Goal: Transaction & Acquisition: Obtain resource

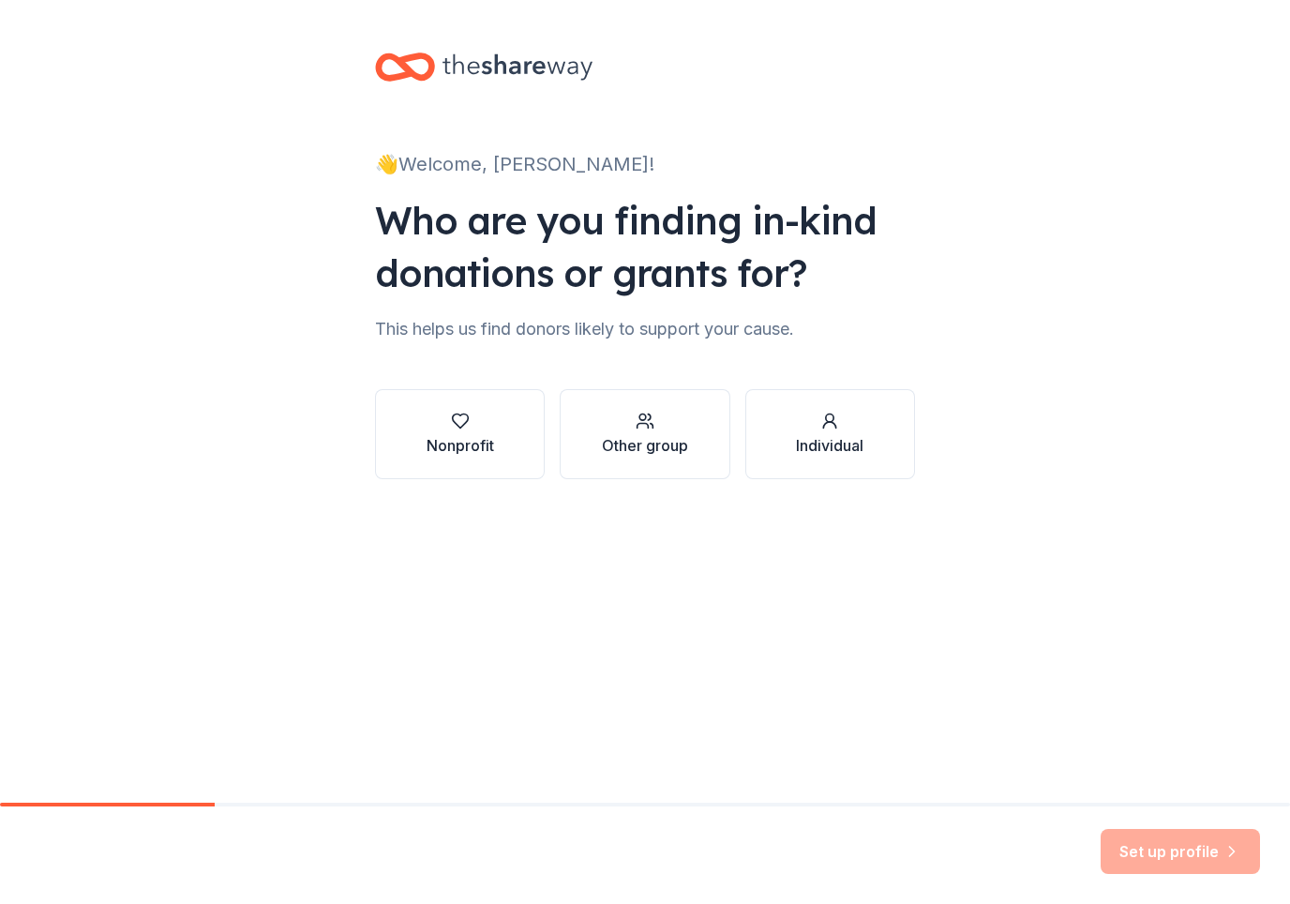
click at [486, 411] on button "Nonprofit" at bounding box center [460, 434] width 170 height 90
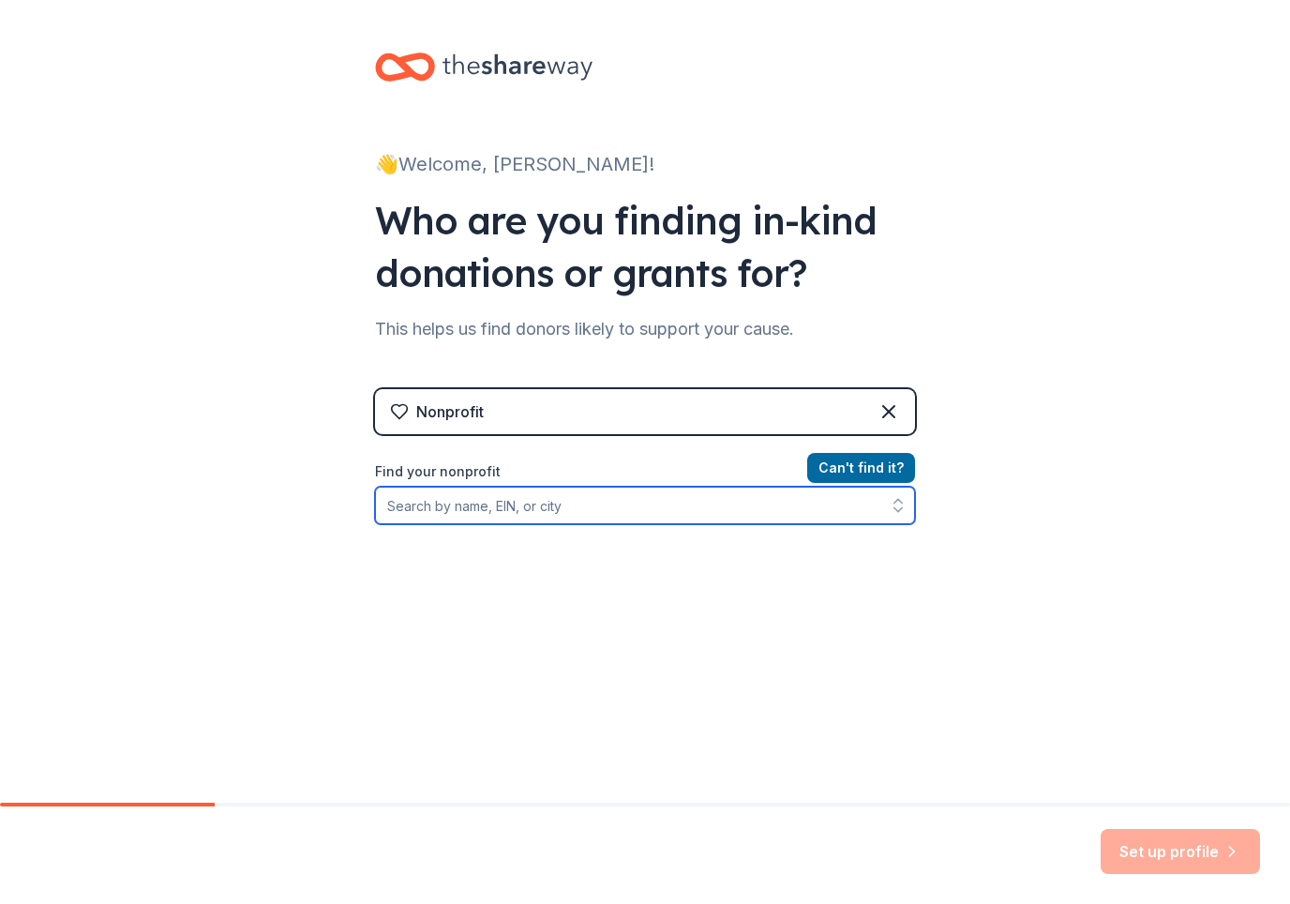
click at [894, 490] on button "button" at bounding box center [898, 504] width 34 height 37
click at [748, 495] on input "Find your nonprofit" at bounding box center [645, 504] width 540 height 37
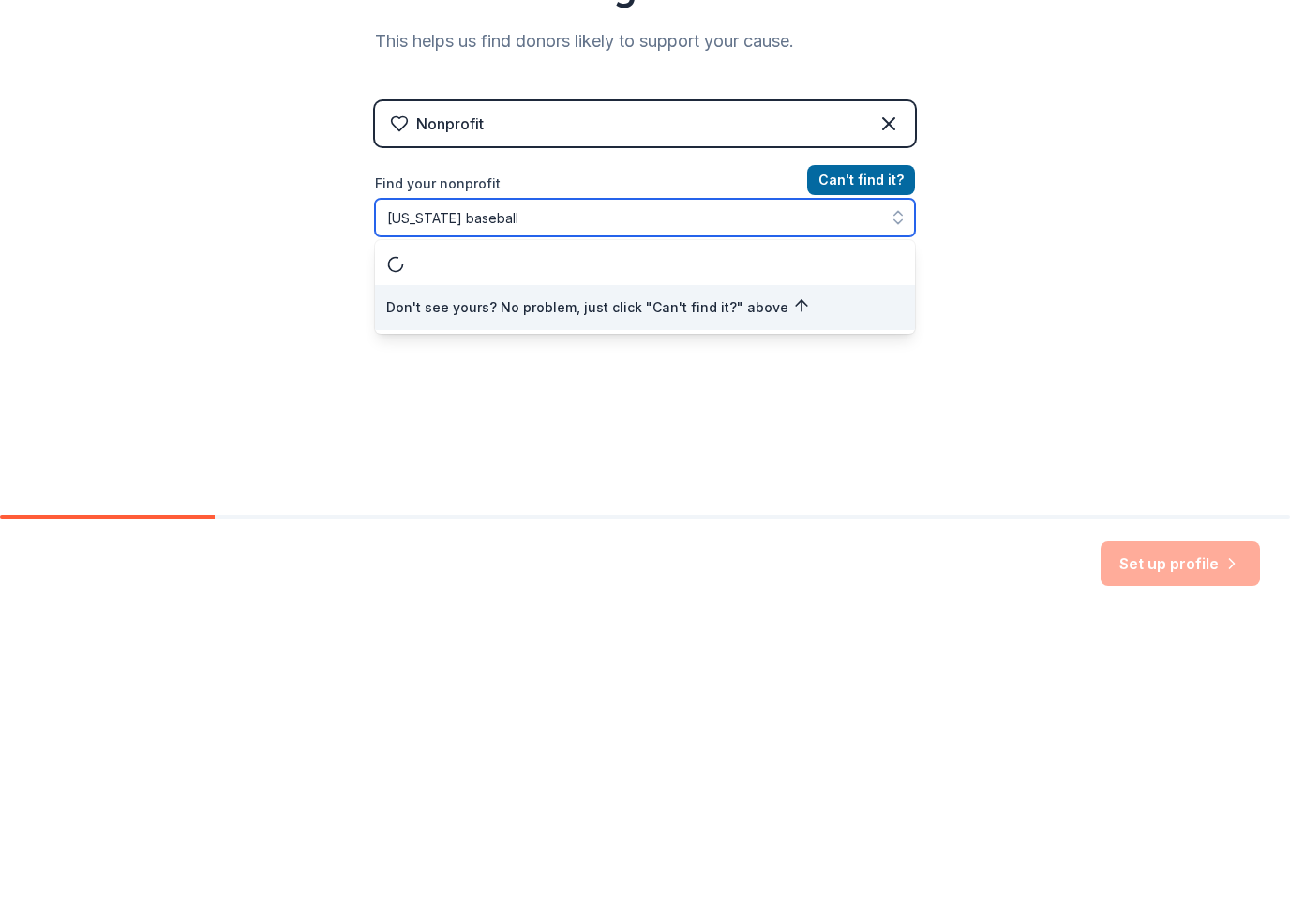
type input "Arizona baseball"
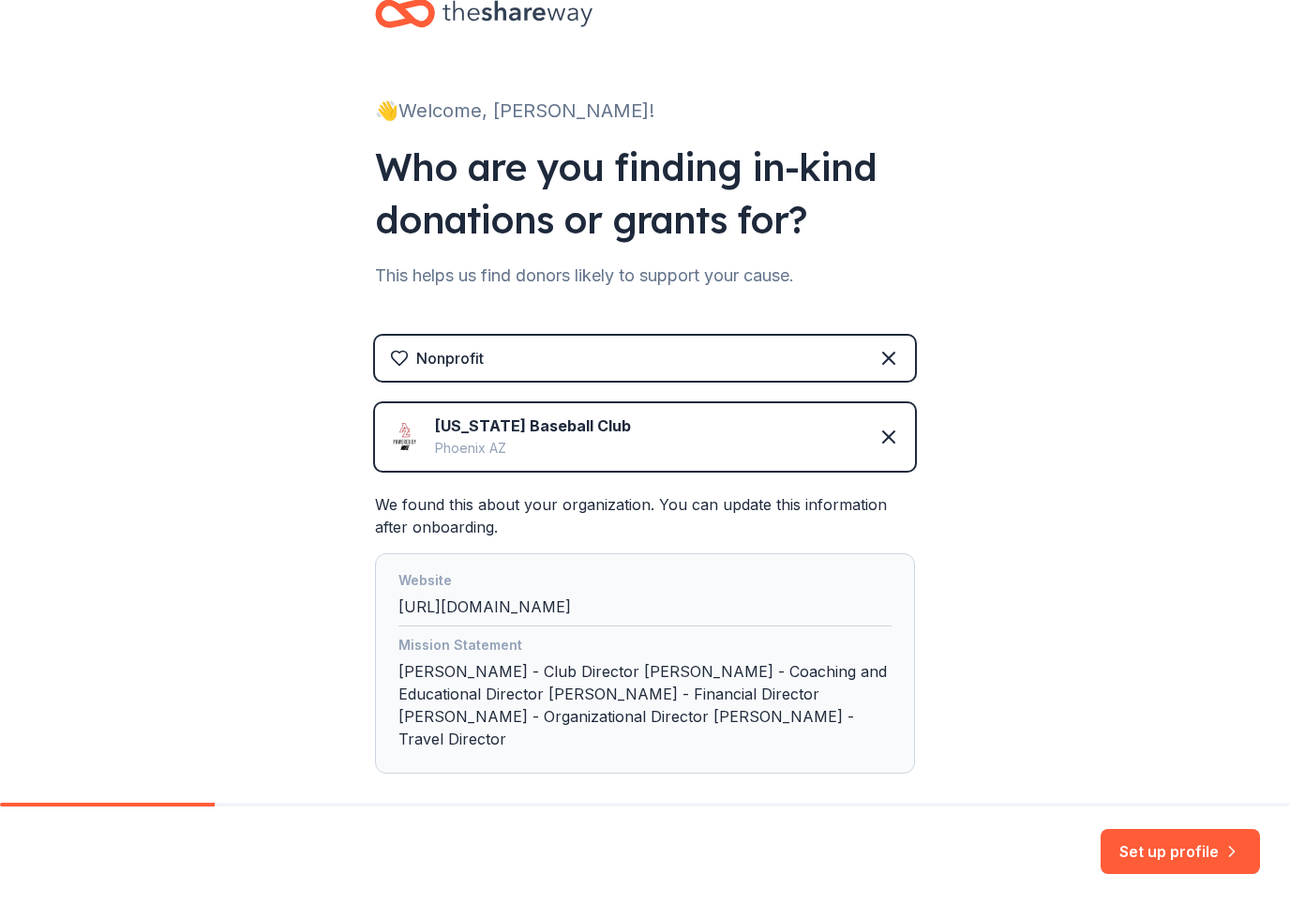
scroll to position [65, 0]
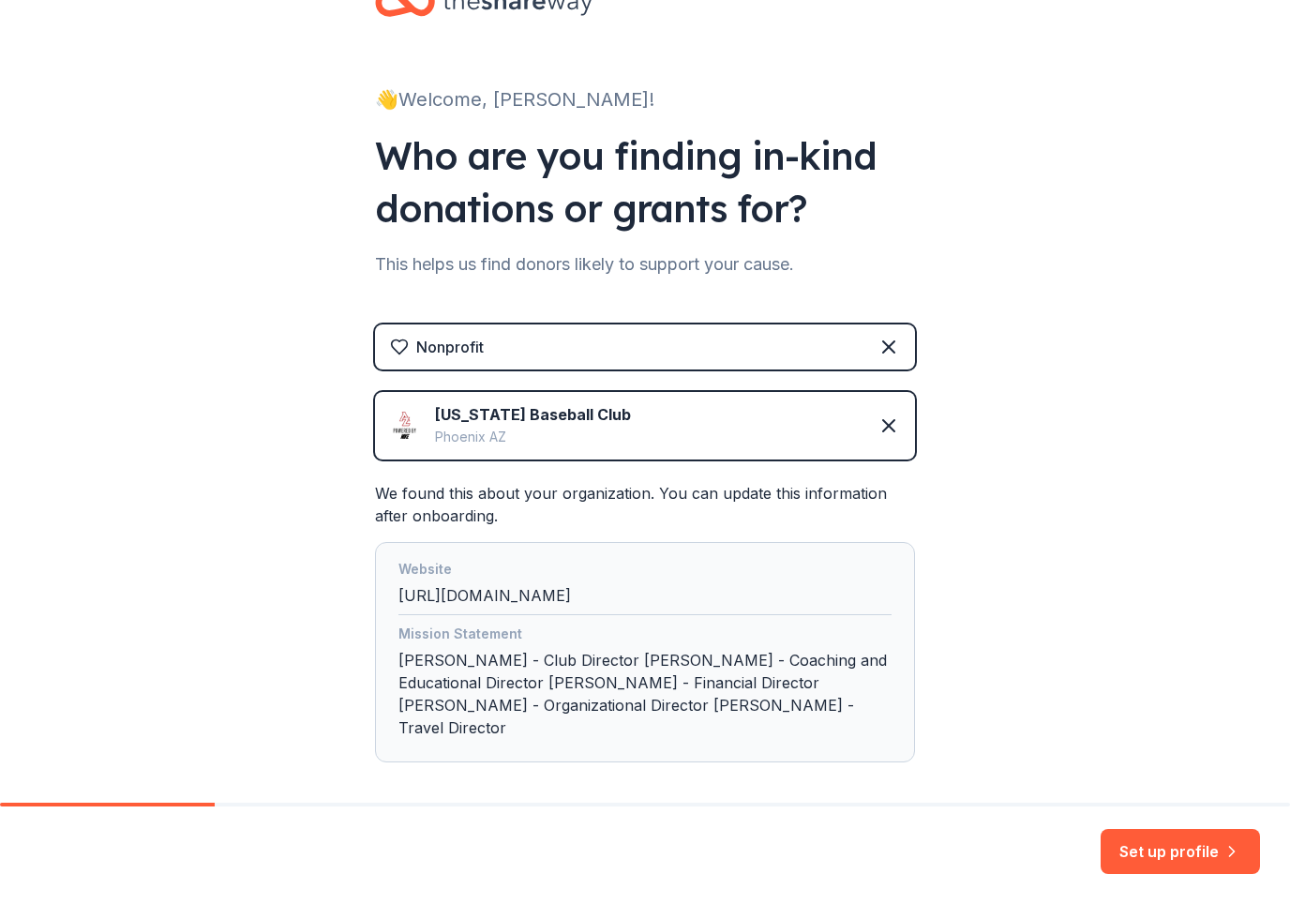
click at [411, 433] on img at bounding box center [405, 426] width 30 height 30
click at [1199, 853] on button "Set up profile" at bounding box center [1179, 851] width 159 height 45
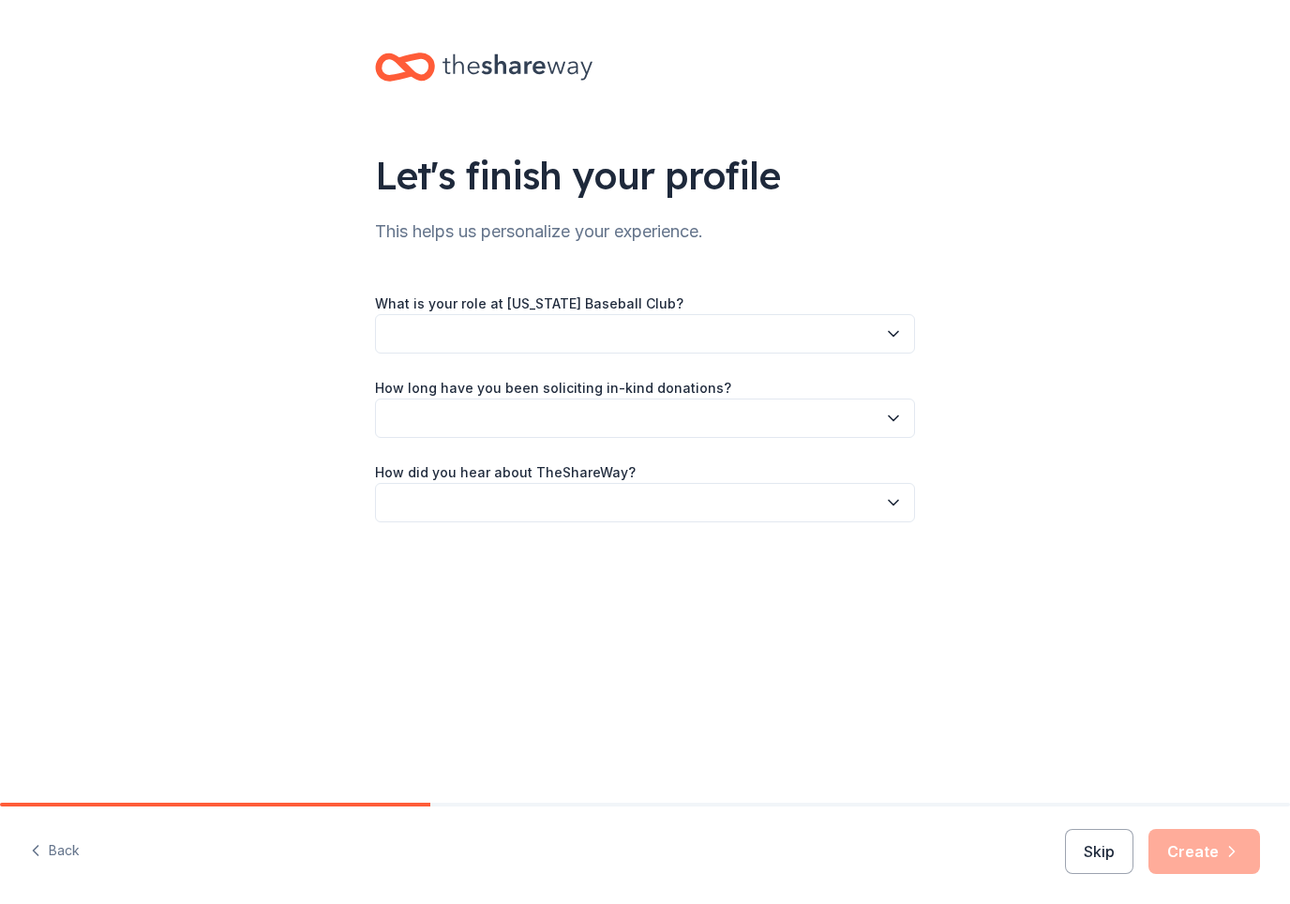
click at [842, 324] on button "button" at bounding box center [645, 333] width 540 height 39
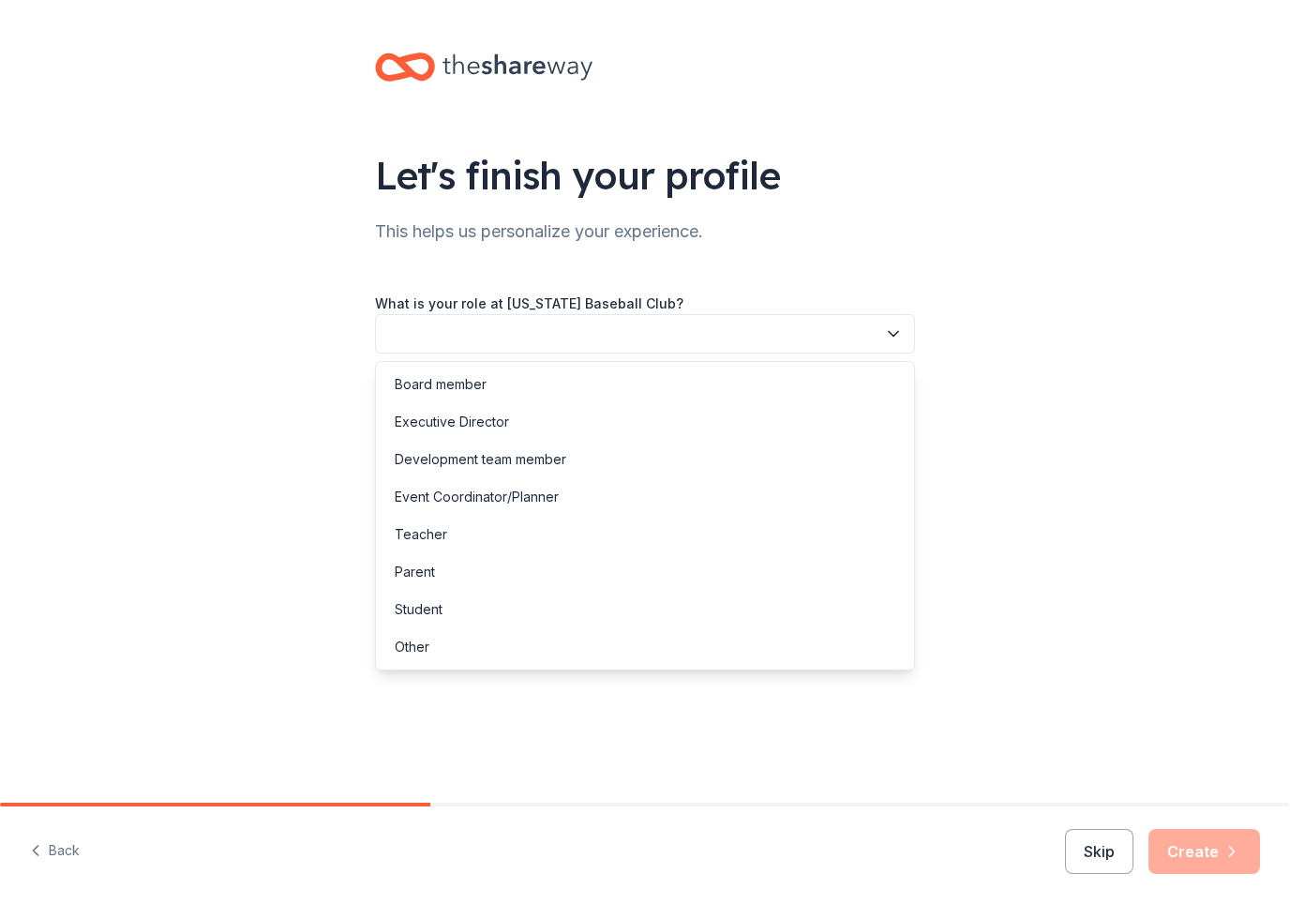
click at [403, 574] on div "Parent" at bounding box center [415, 572] width 40 height 22
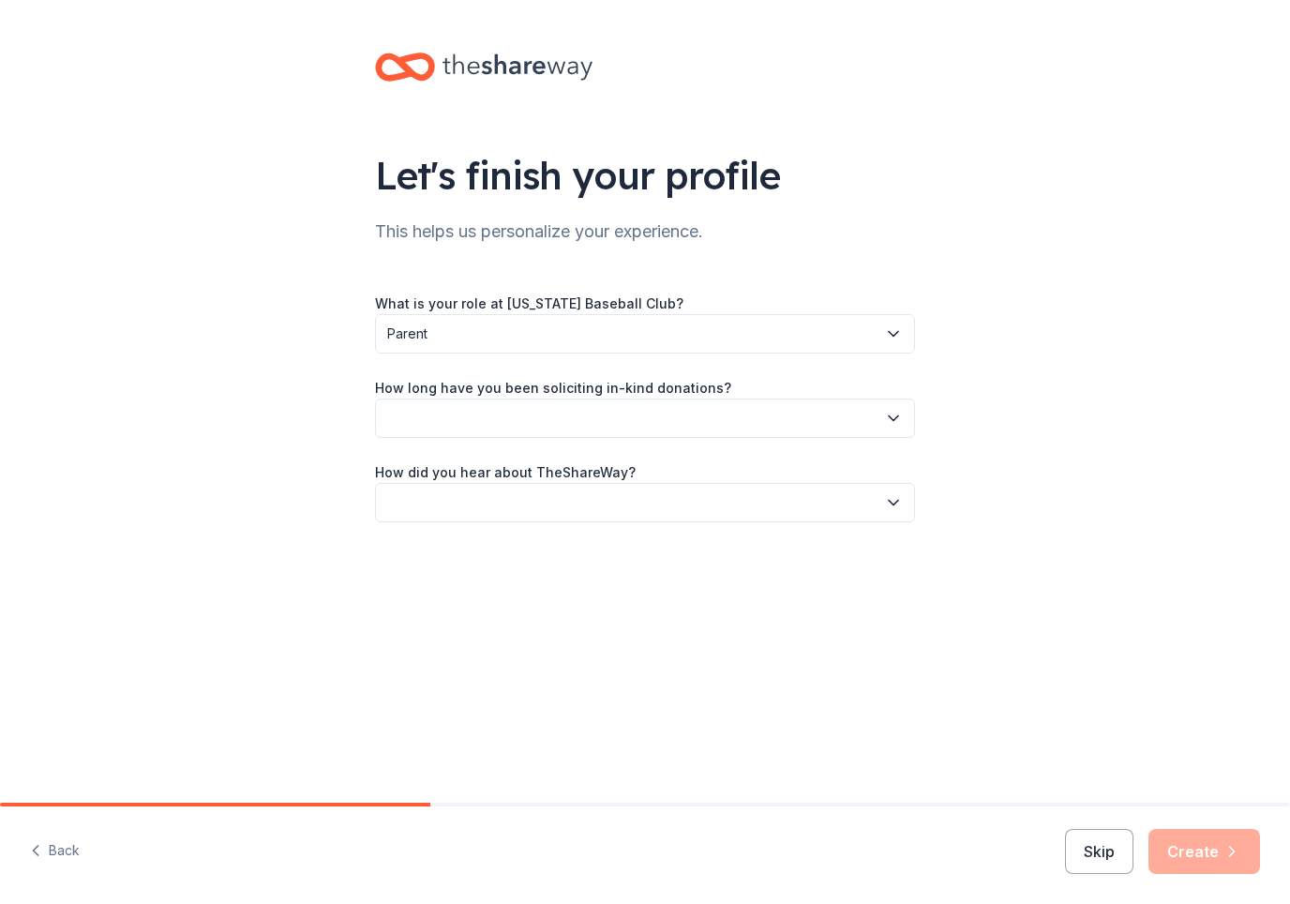
click at [853, 404] on button "button" at bounding box center [645, 417] width 540 height 39
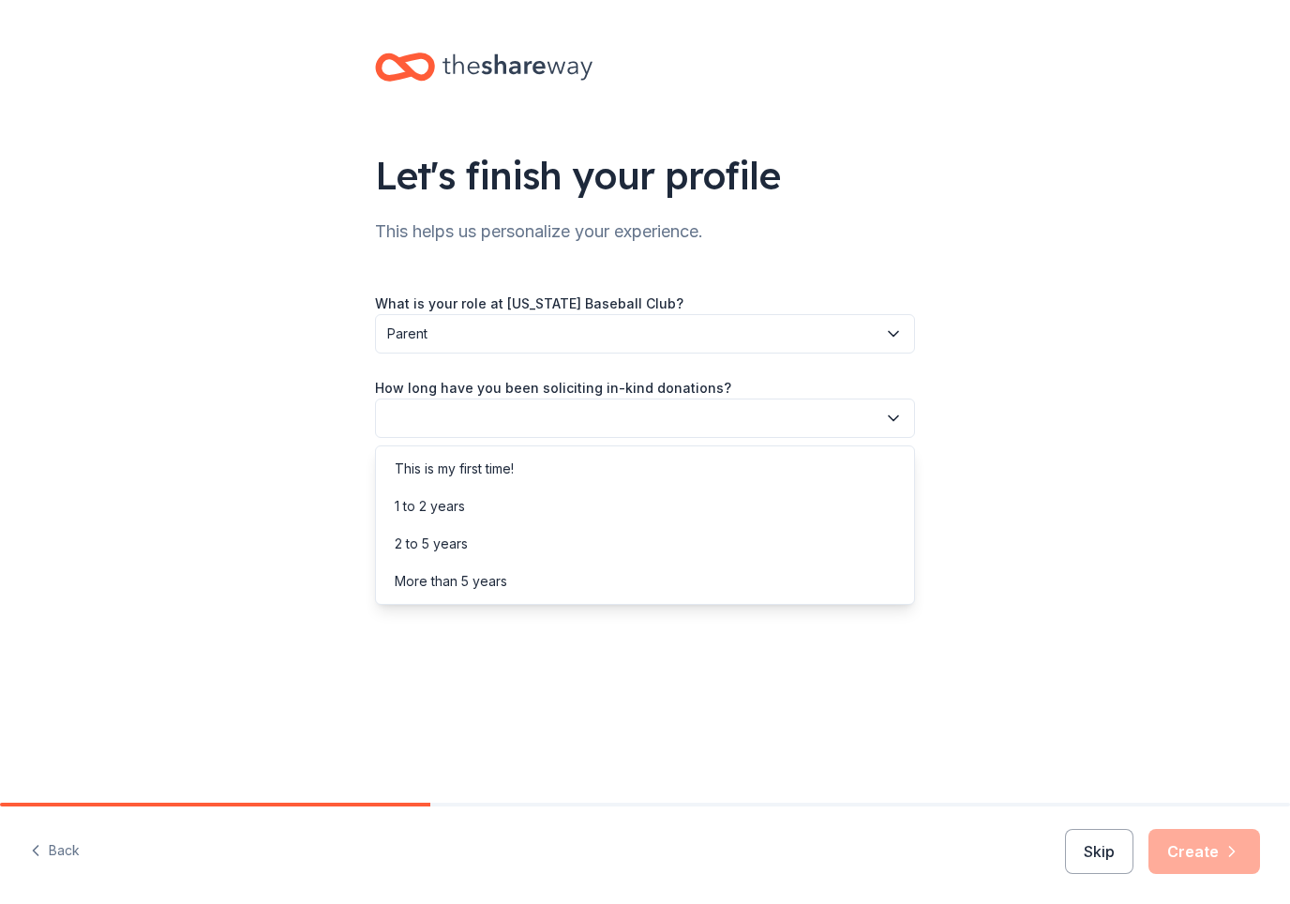
click at [427, 481] on div "This is my first time!" at bounding box center [645, 468] width 531 height 37
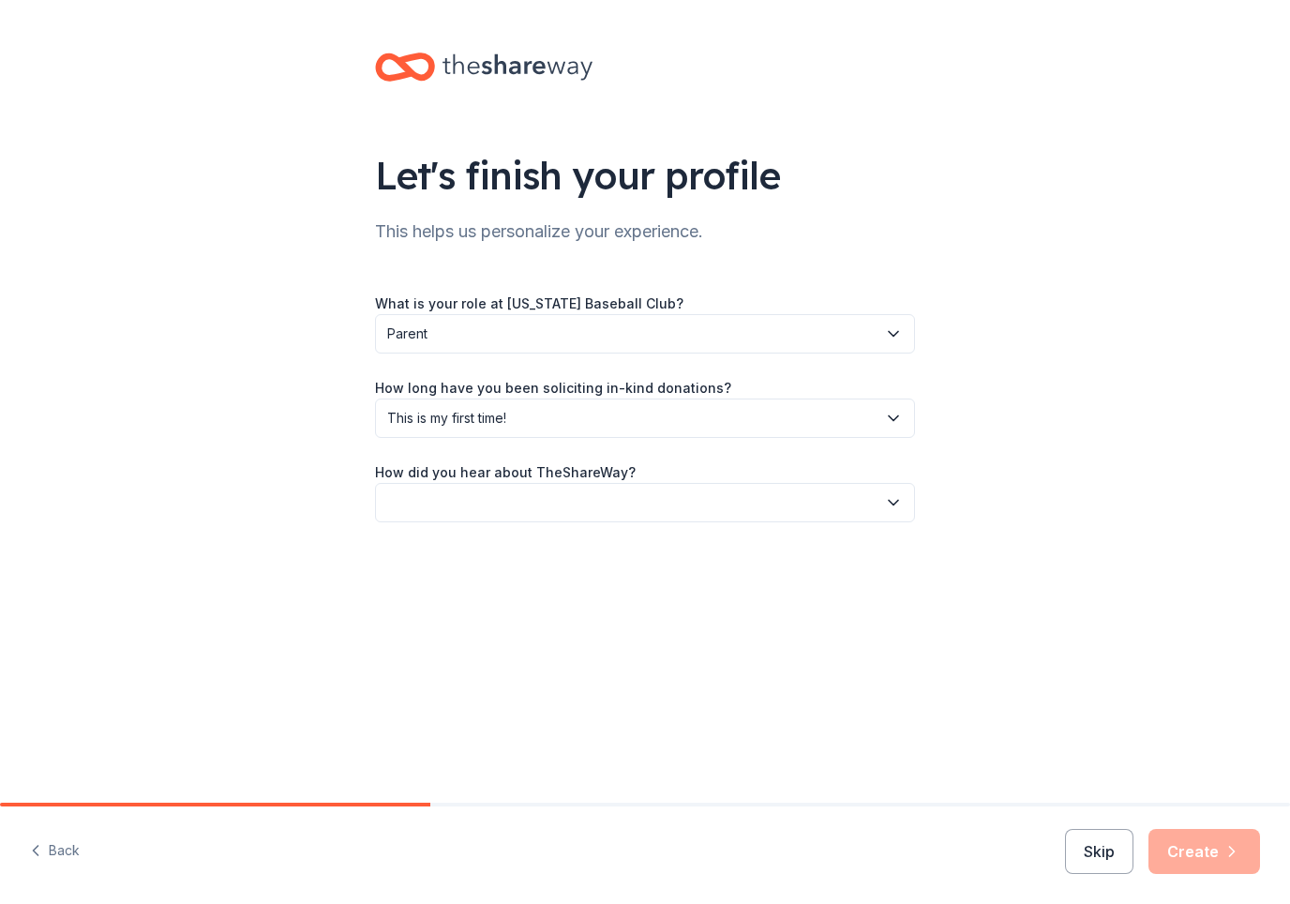
click at [856, 483] on button "button" at bounding box center [645, 502] width 540 height 39
click at [400, 591] on div "Online search" at bounding box center [437, 590] width 85 height 22
click at [1211, 860] on button "Create" at bounding box center [1204, 851] width 112 height 45
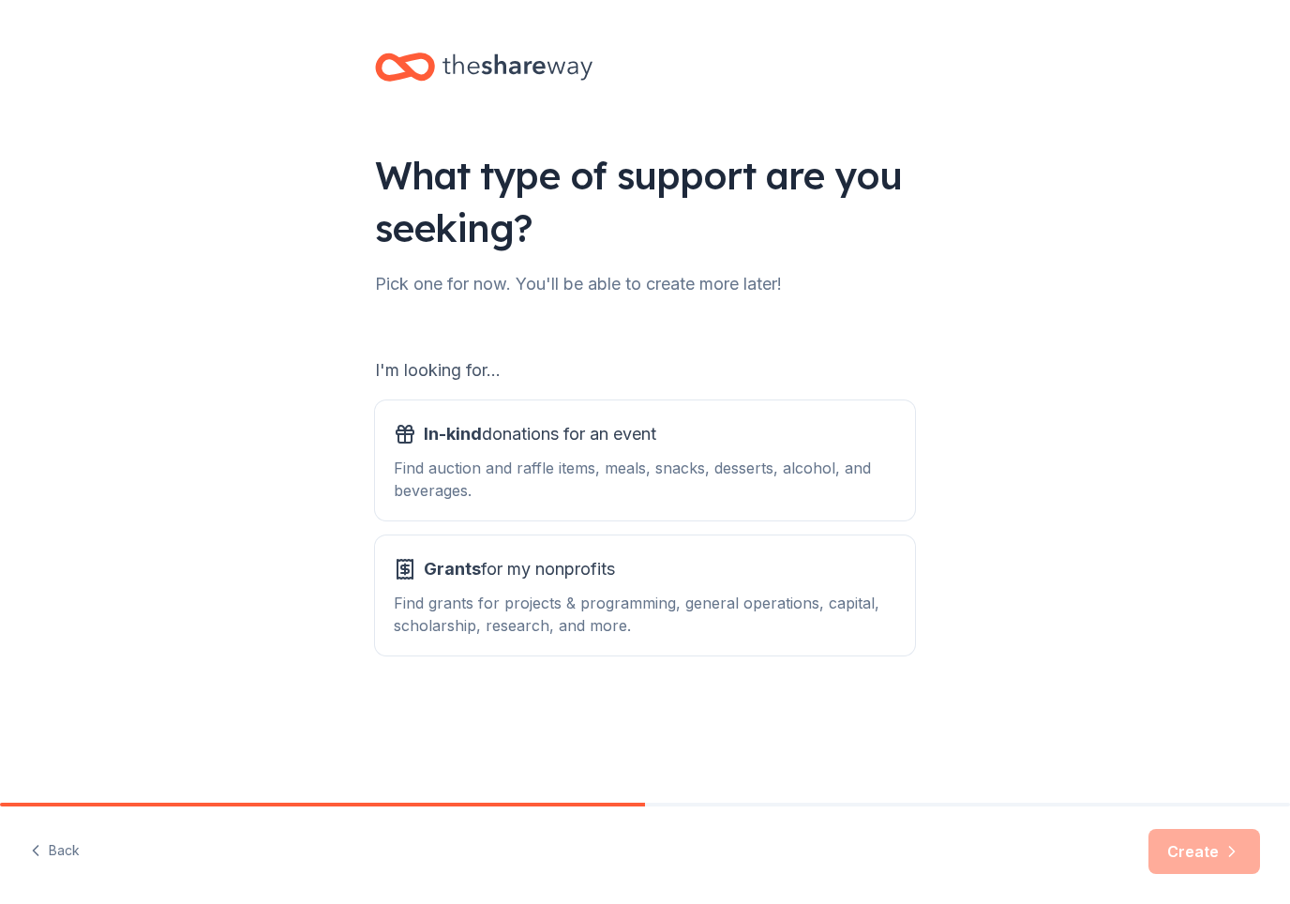
click at [830, 446] on div "In-kind donations for an event" at bounding box center [645, 434] width 502 height 30
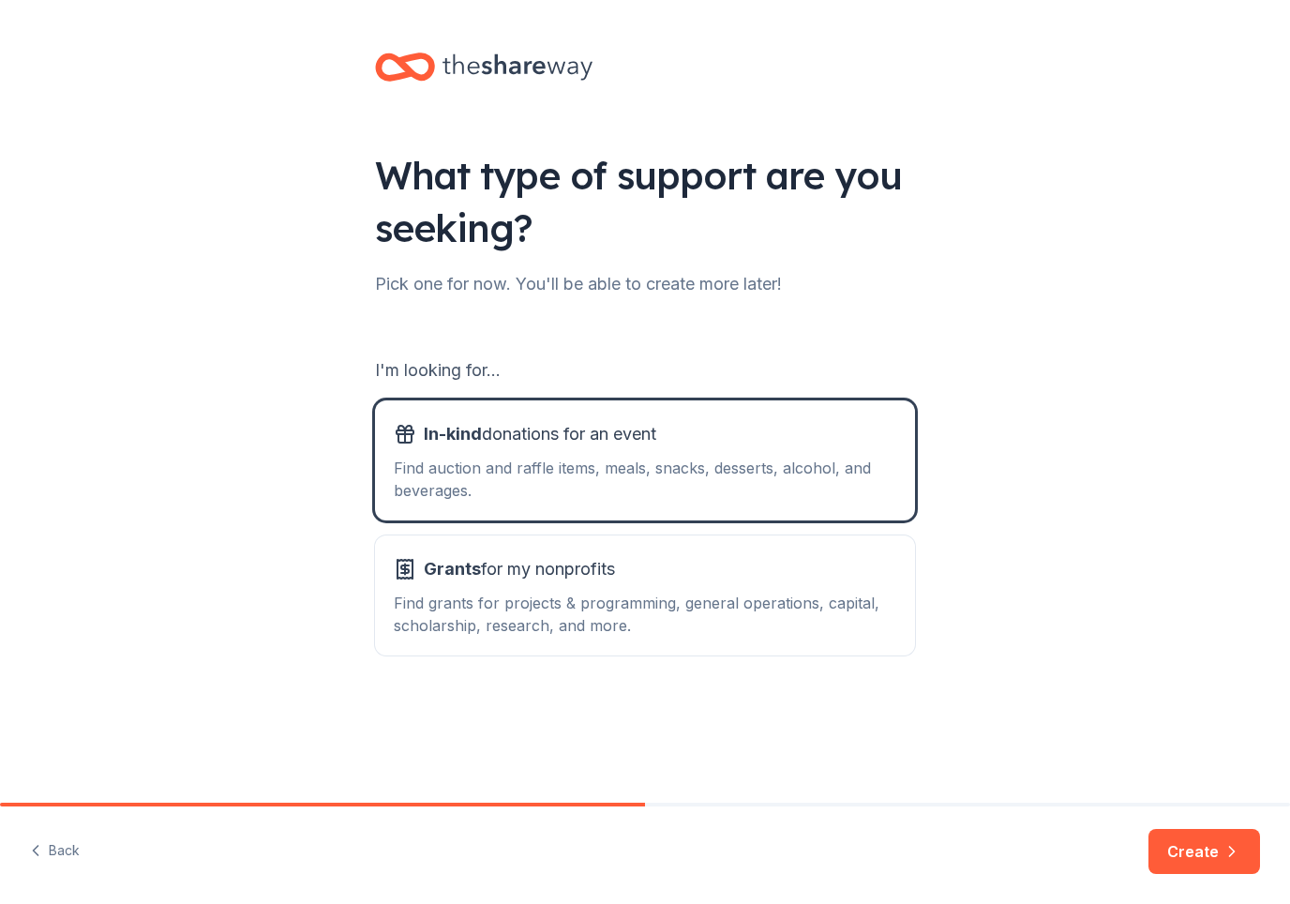
click at [1187, 847] on button "Create" at bounding box center [1204, 851] width 112 height 45
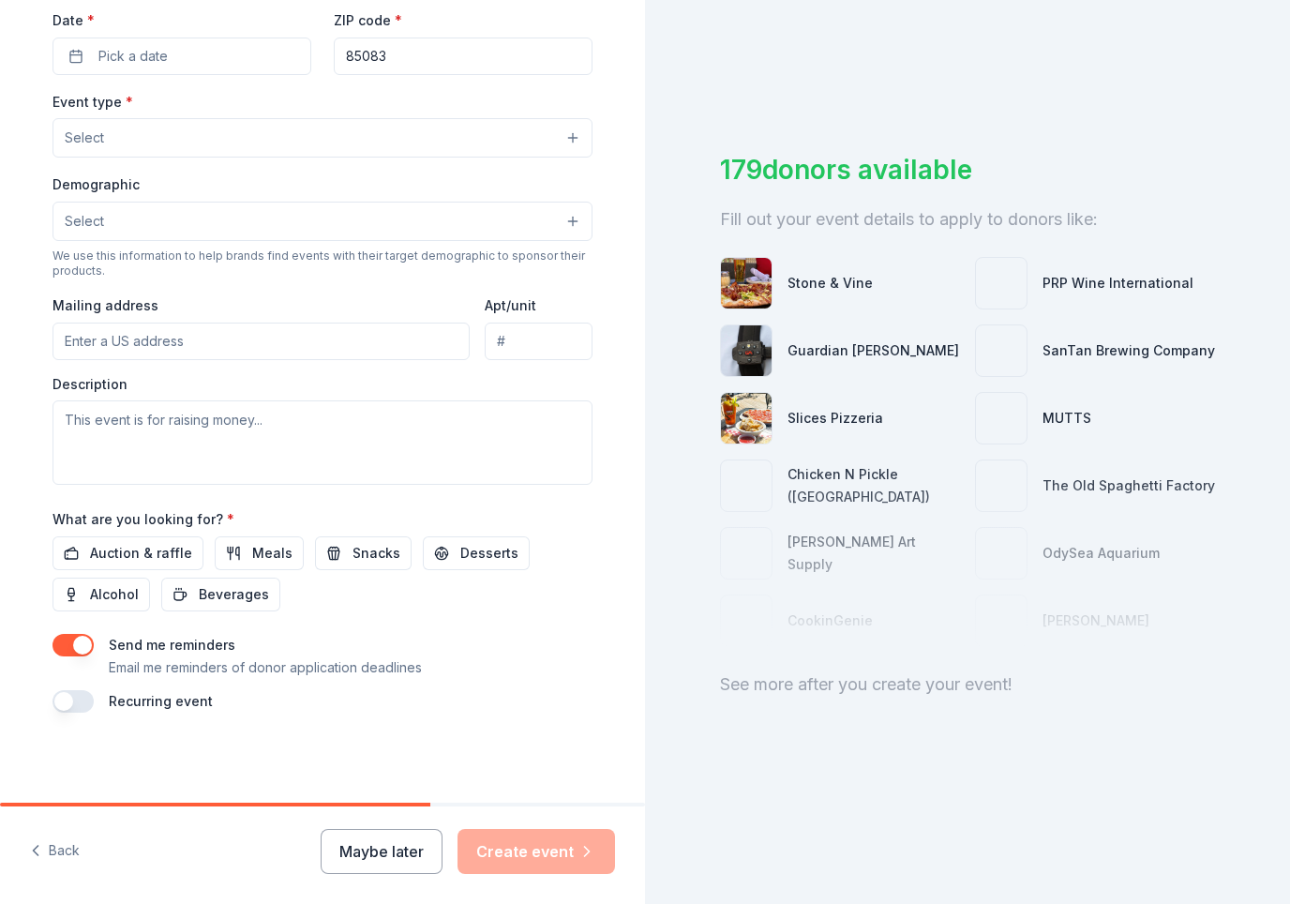
scroll to position [447, 0]
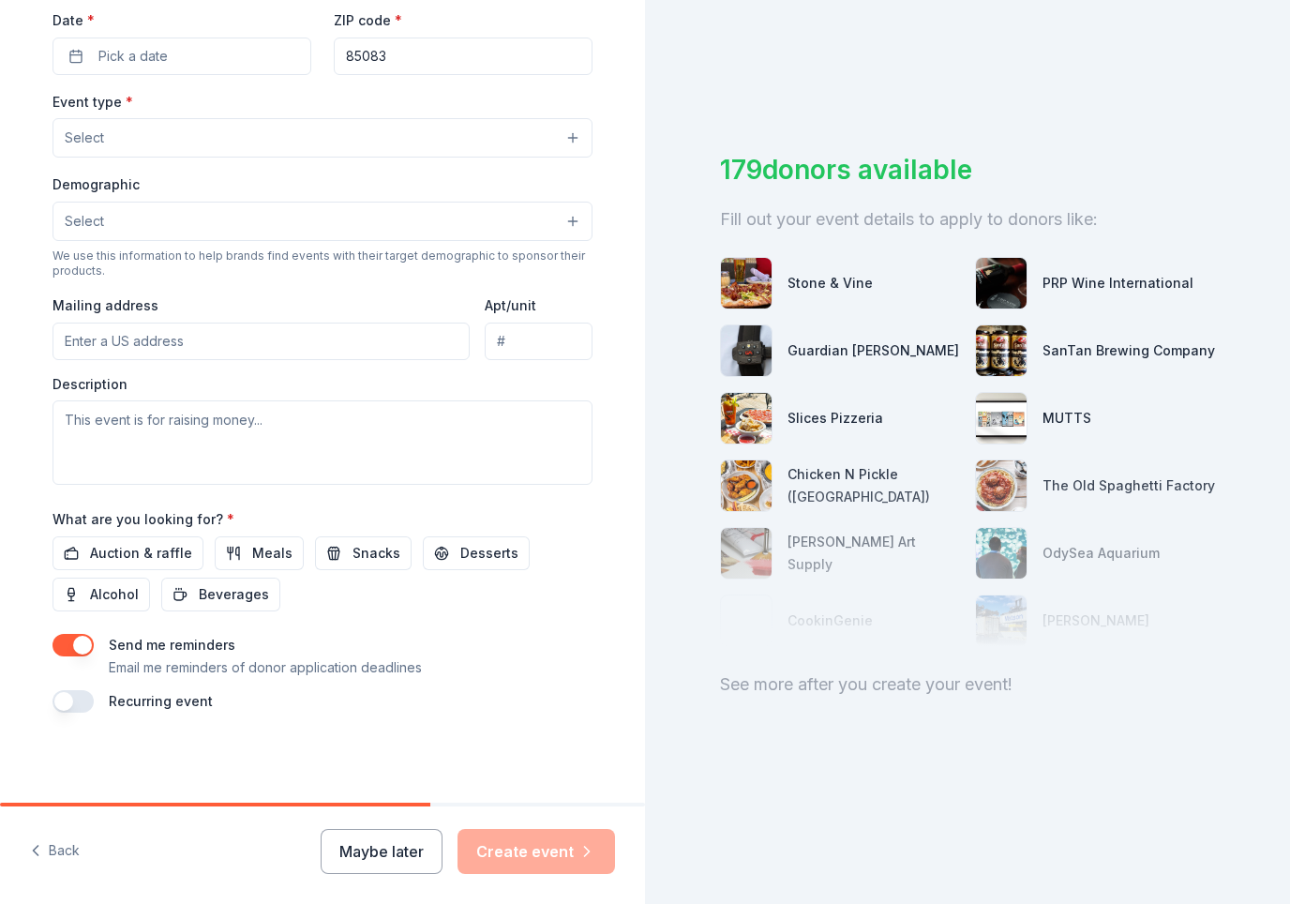
click at [362, 857] on button "Maybe later" at bounding box center [382, 851] width 122 height 45
click at [388, 856] on button "Maybe later" at bounding box center [382, 851] width 122 height 45
click at [367, 846] on button "Maybe later" at bounding box center [382, 851] width 122 height 45
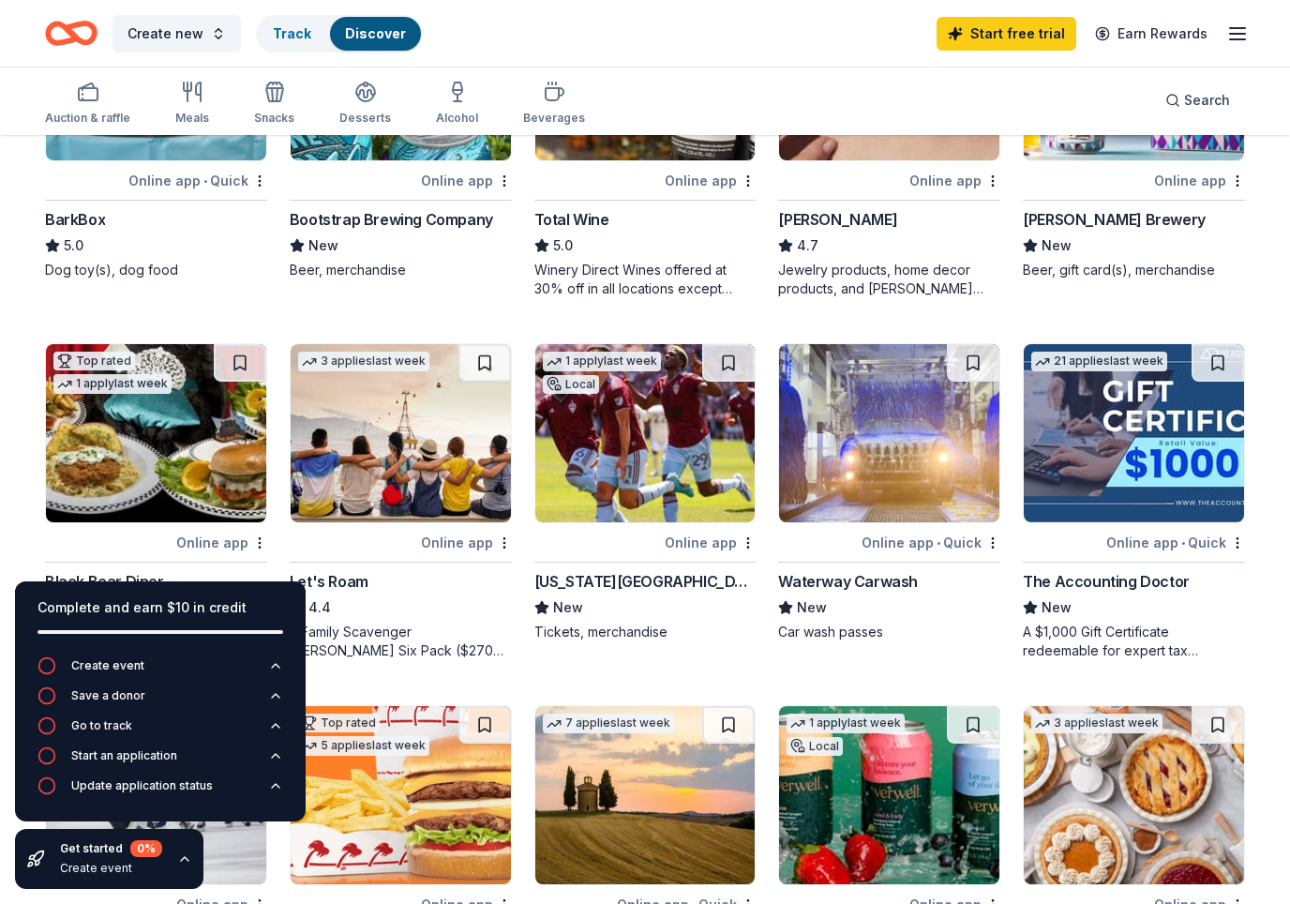
scroll to position [666, 0]
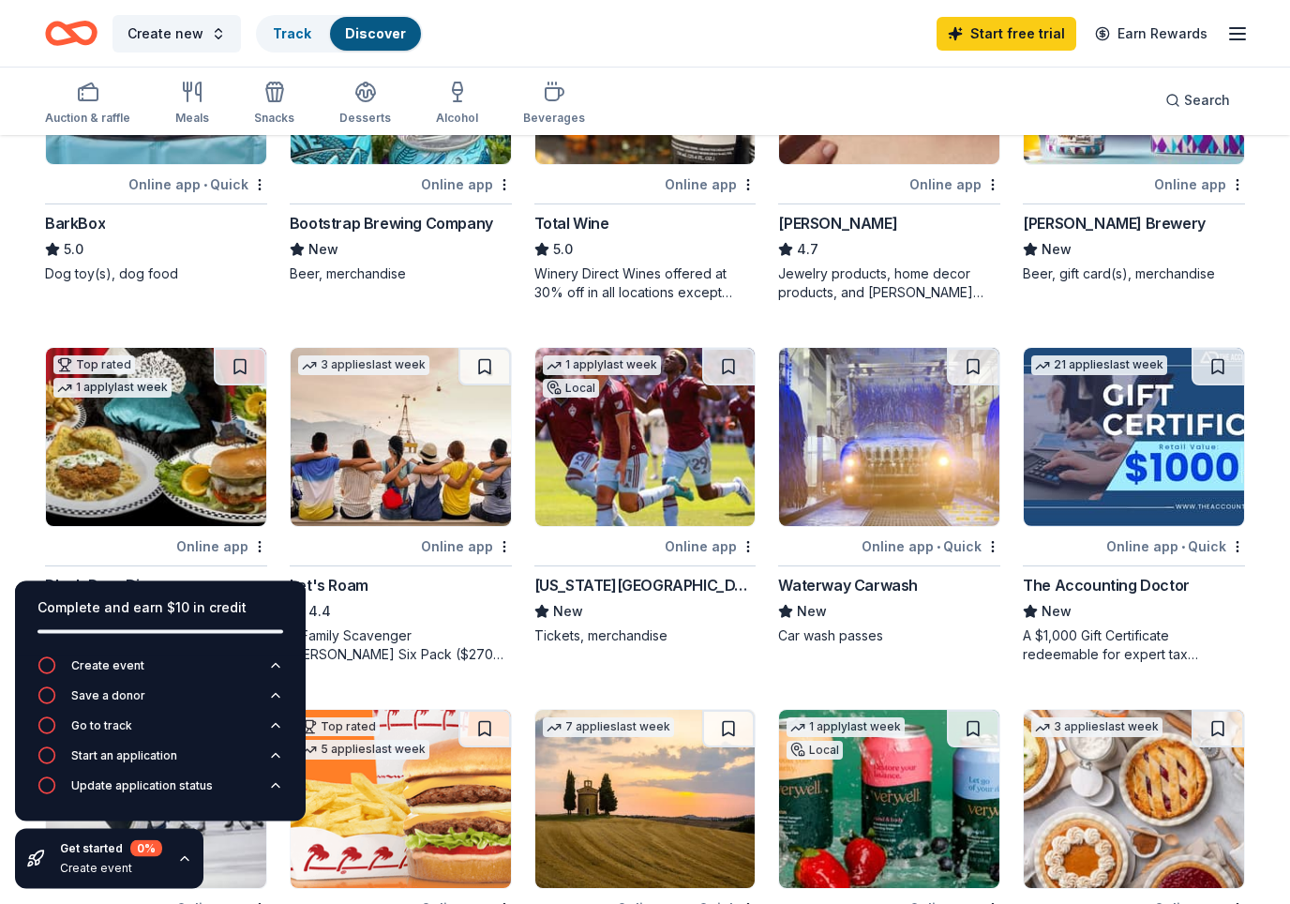
click at [107, 109] on div "Auction & raffle" at bounding box center [87, 103] width 85 height 45
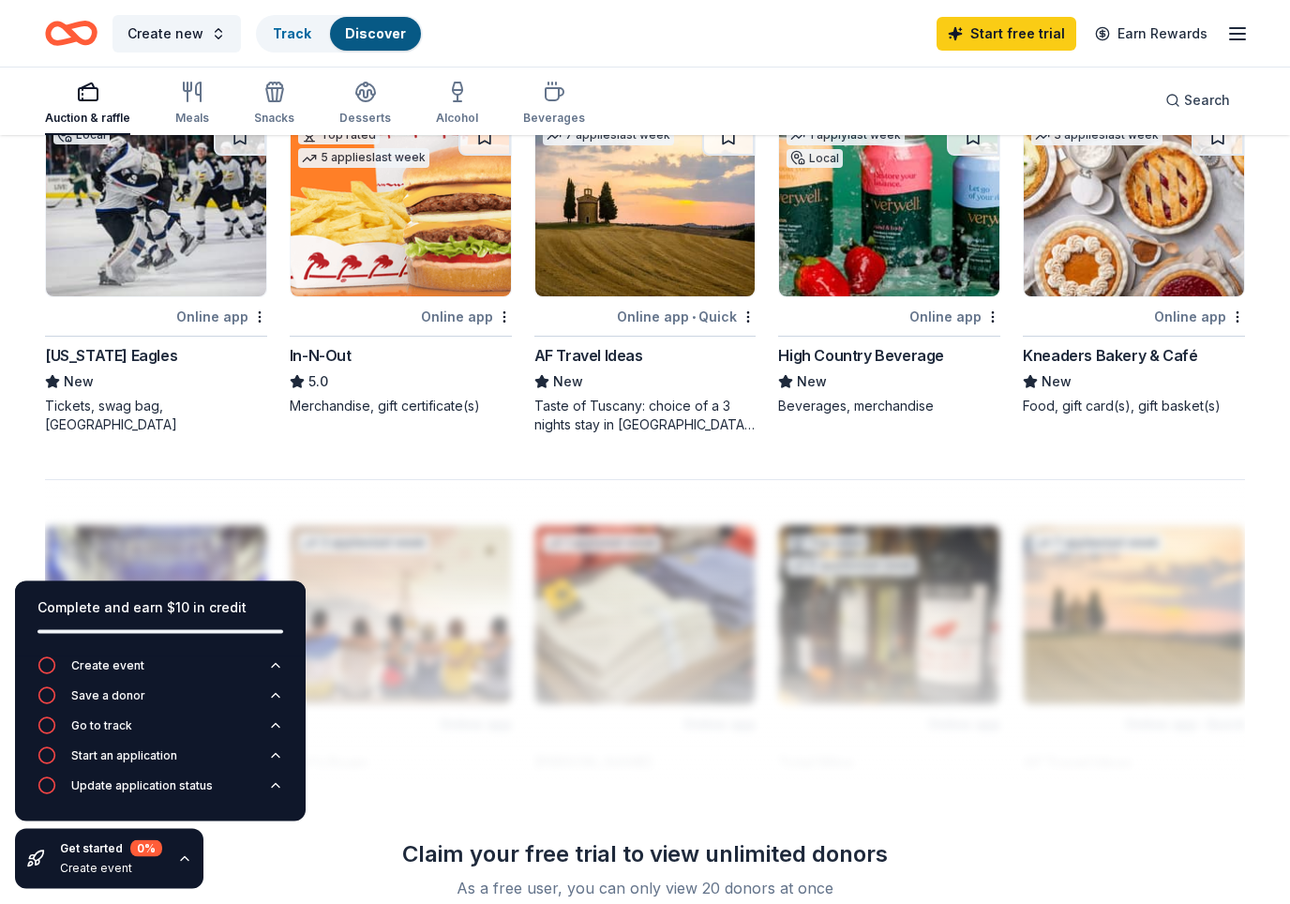
scroll to position [1259, 0]
click at [175, 98] on div "button" at bounding box center [192, 92] width 34 height 22
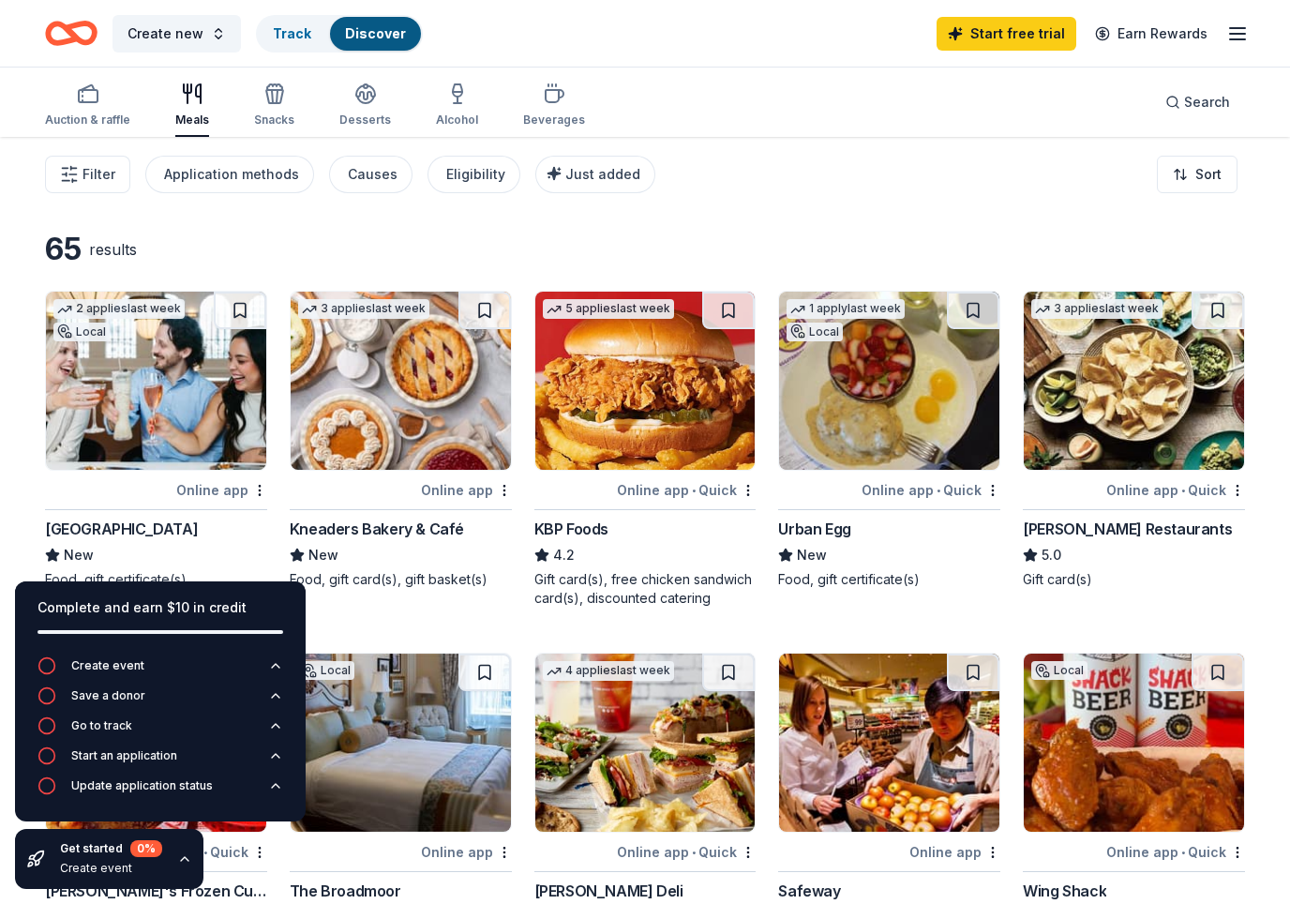
click at [67, 182] on icon "button" at bounding box center [69, 174] width 19 height 19
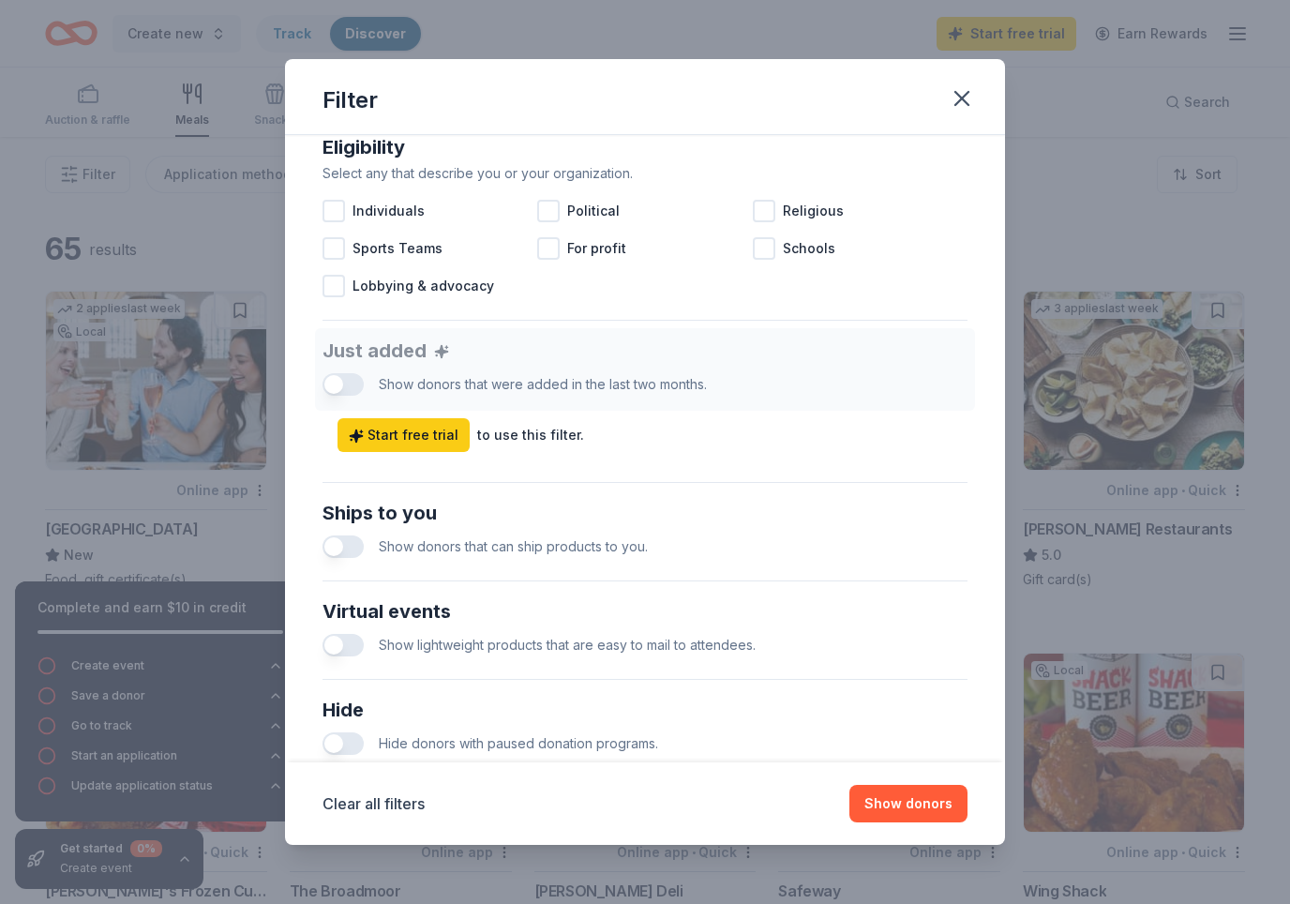
scroll to position [573, 0]
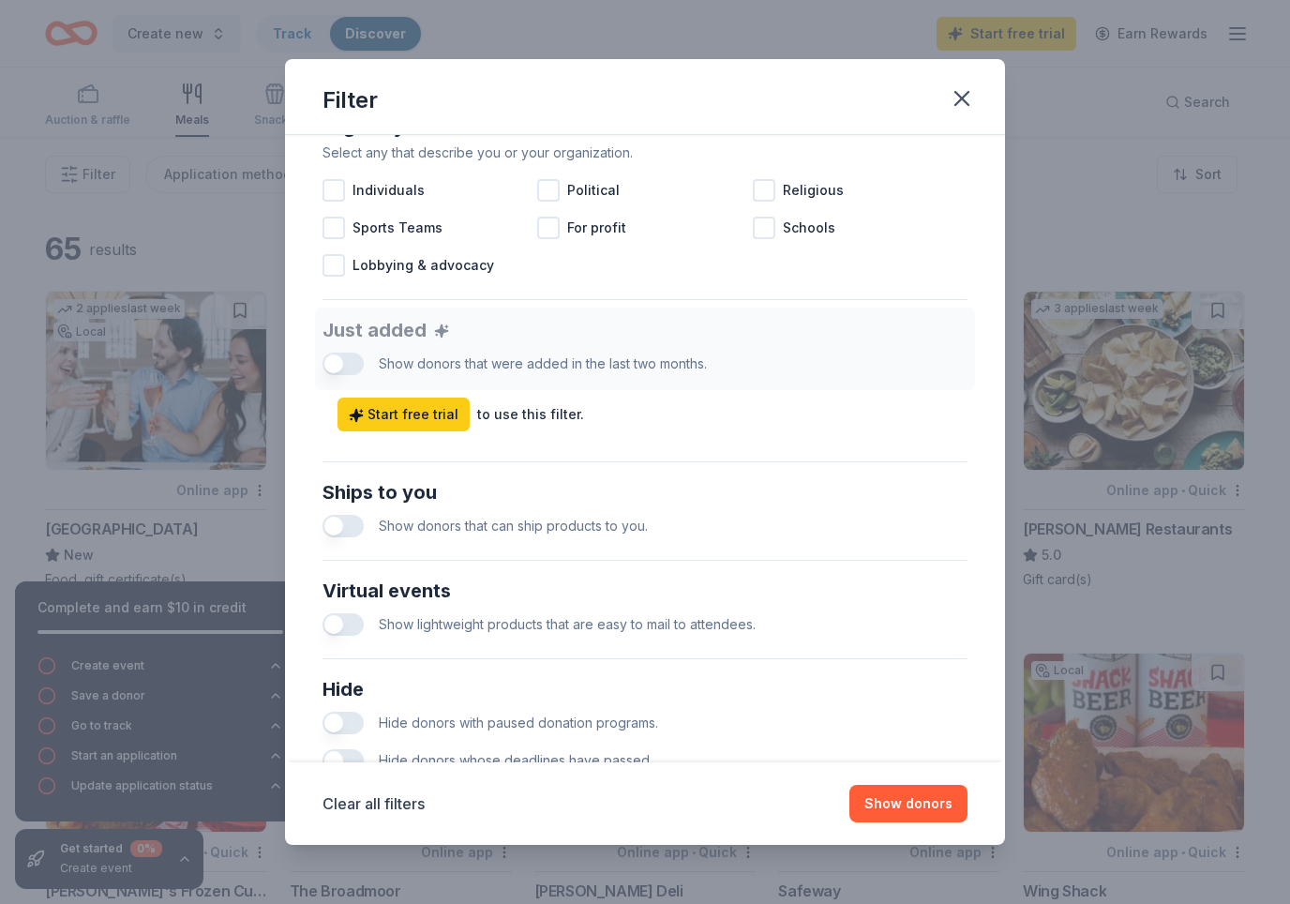
click at [336, 232] on div at bounding box center [333, 228] width 22 height 22
click at [923, 798] on button "Show 64 donors" at bounding box center [898, 803] width 137 height 37
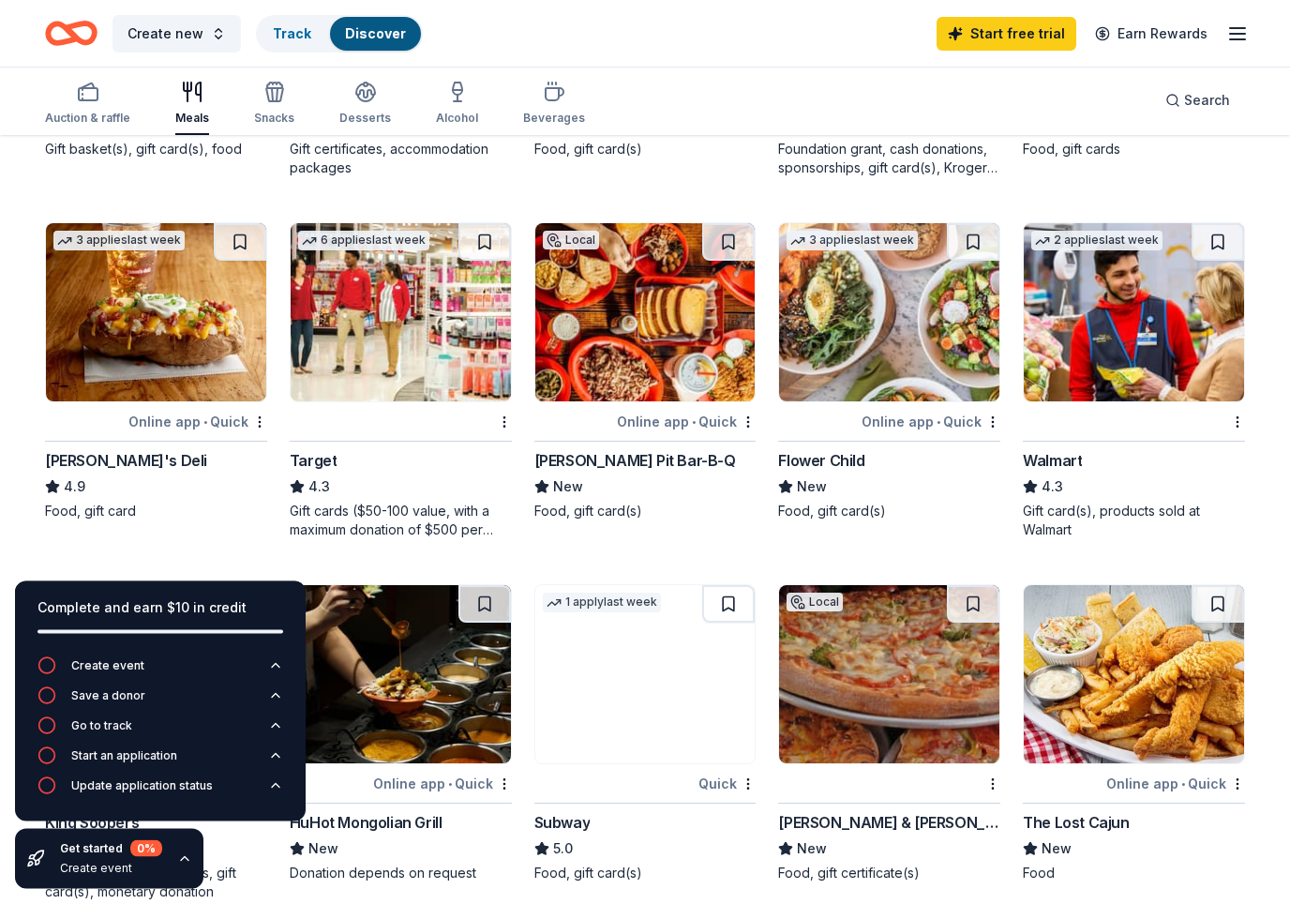
scroll to position [786, 0]
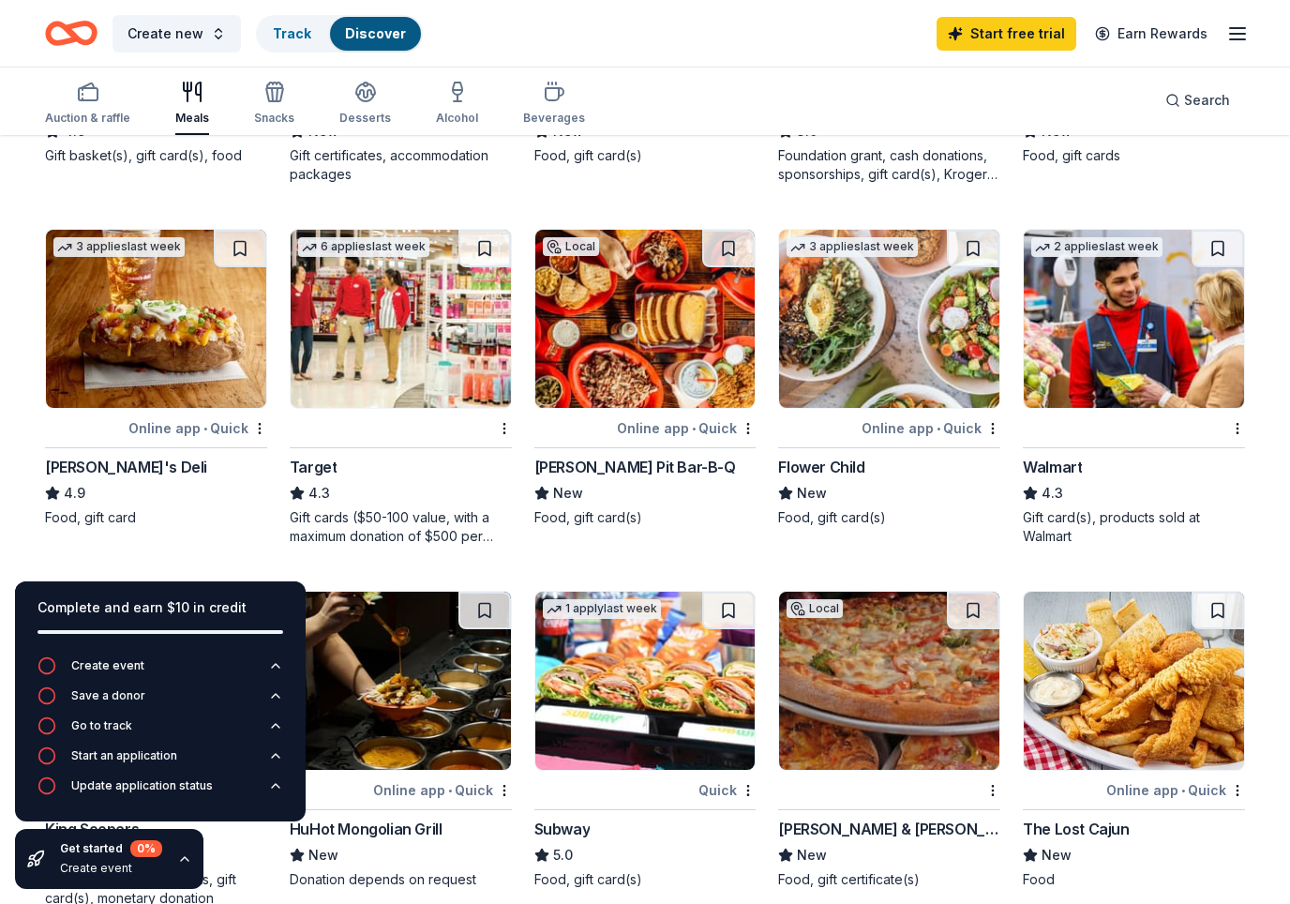
click at [1054, 472] on div "Walmart" at bounding box center [1052, 467] width 59 height 22
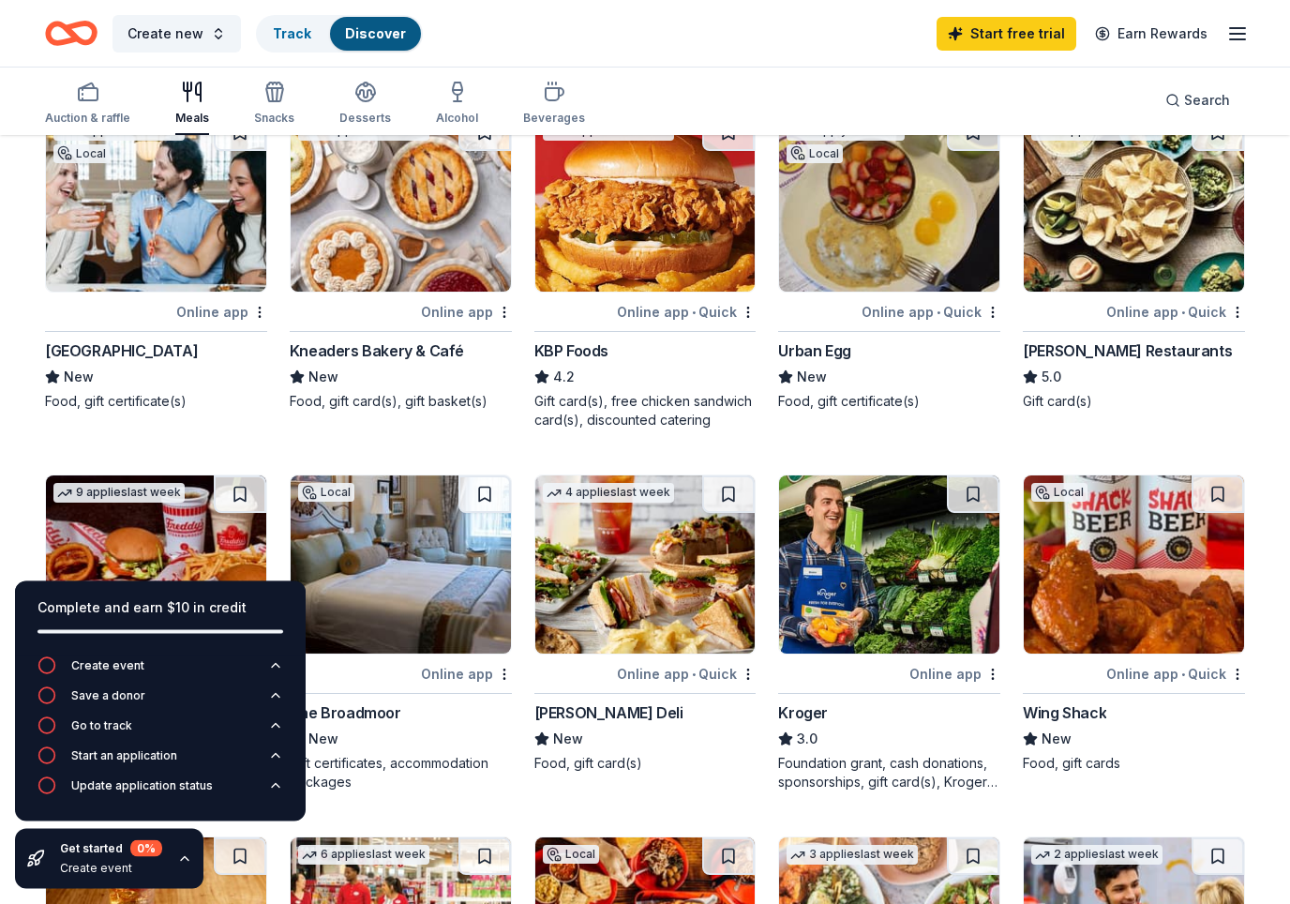
scroll to position [0, 0]
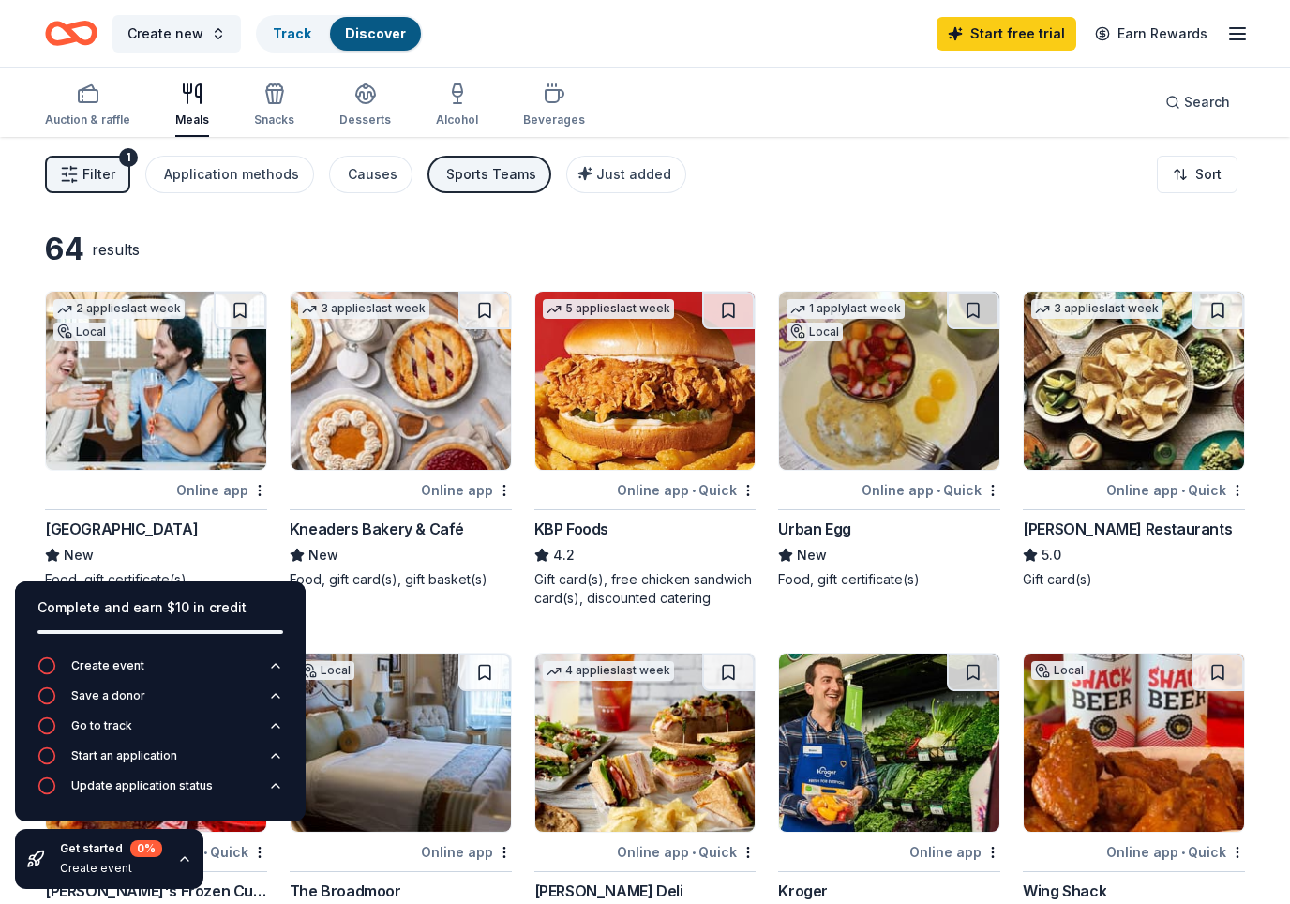
click at [263, 123] on div "Snacks" at bounding box center [274, 119] width 40 height 15
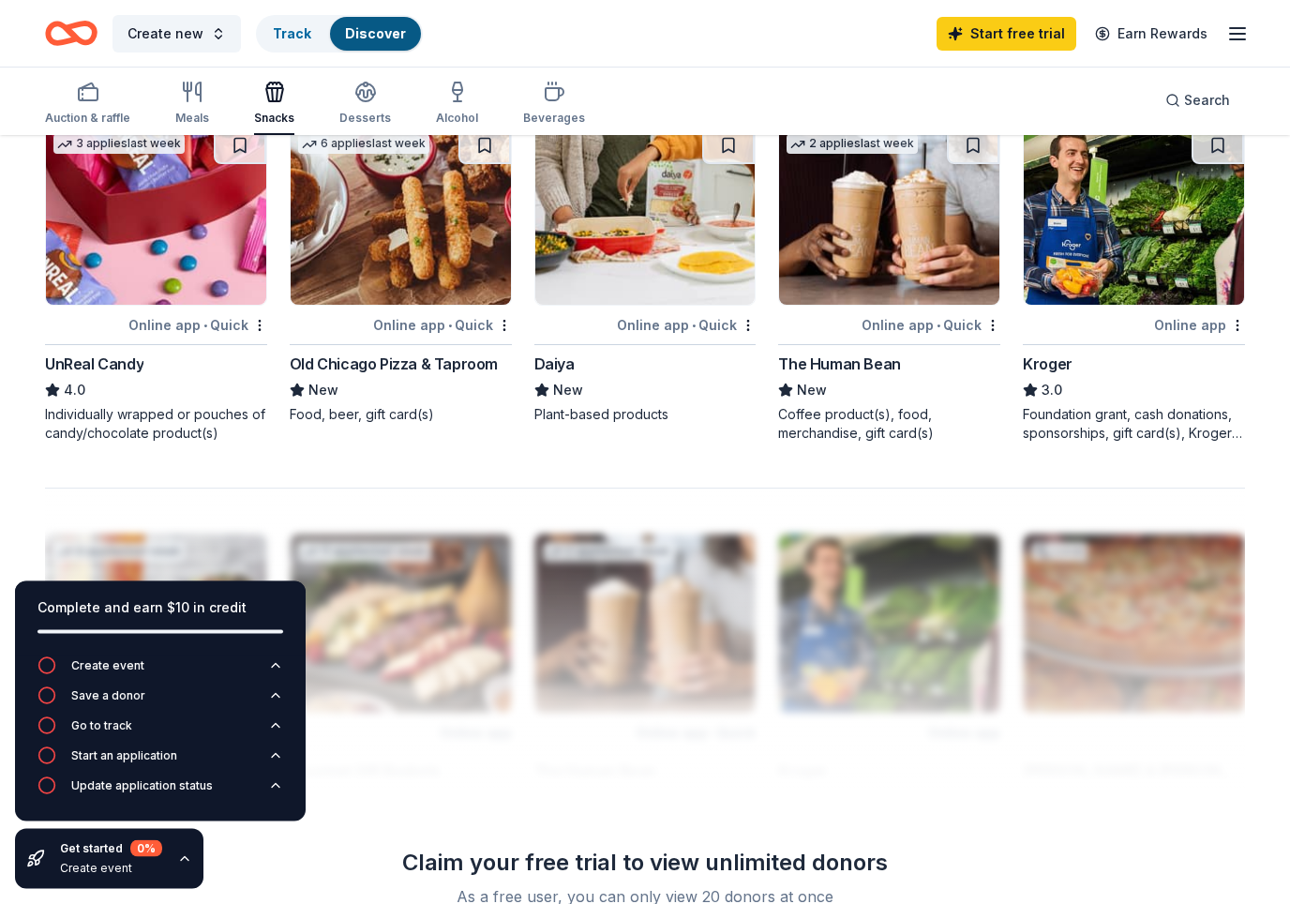
scroll to position [1227, 0]
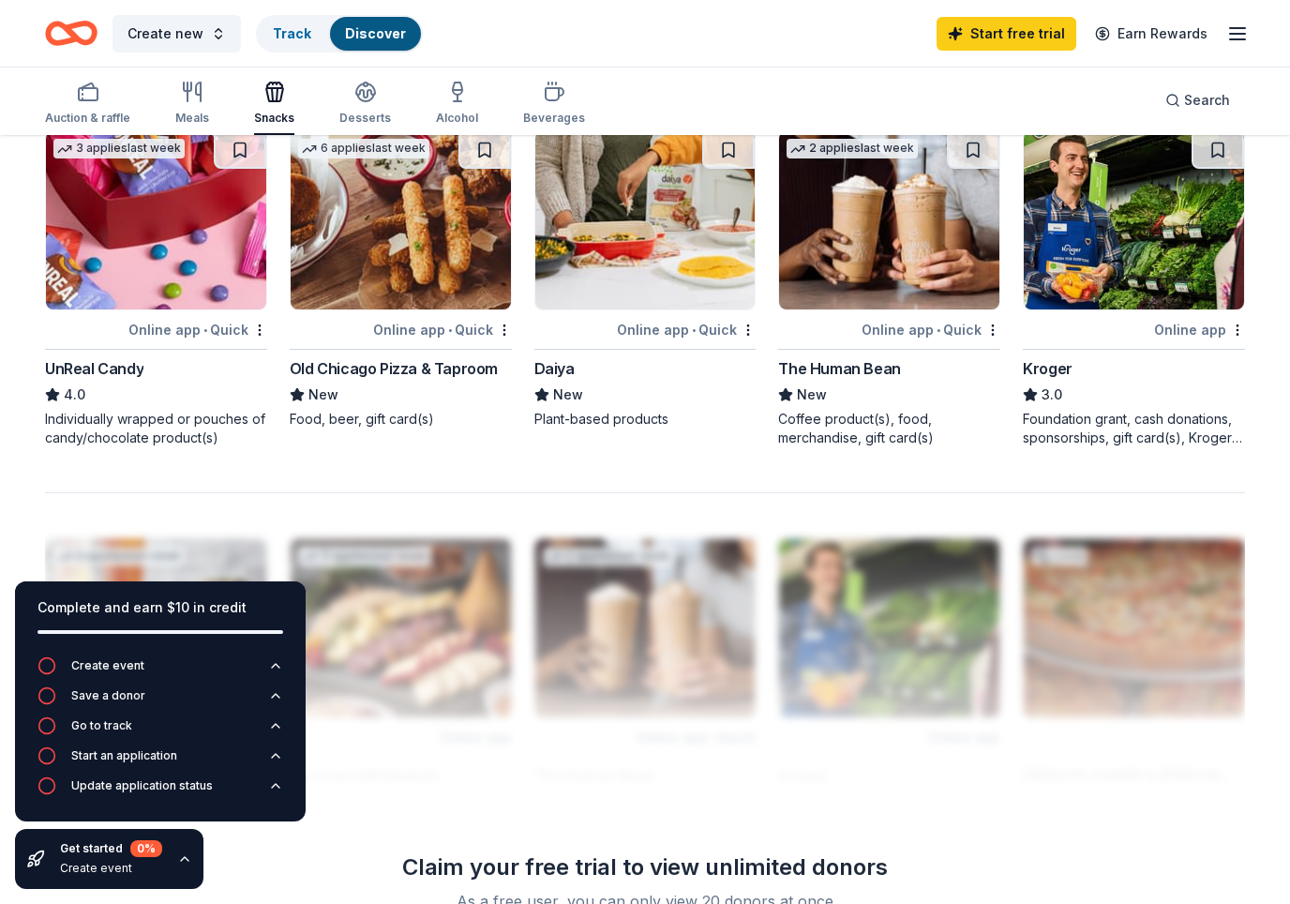
click at [357, 111] on div "Desserts" at bounding box center [365, 118] width 52 height 15
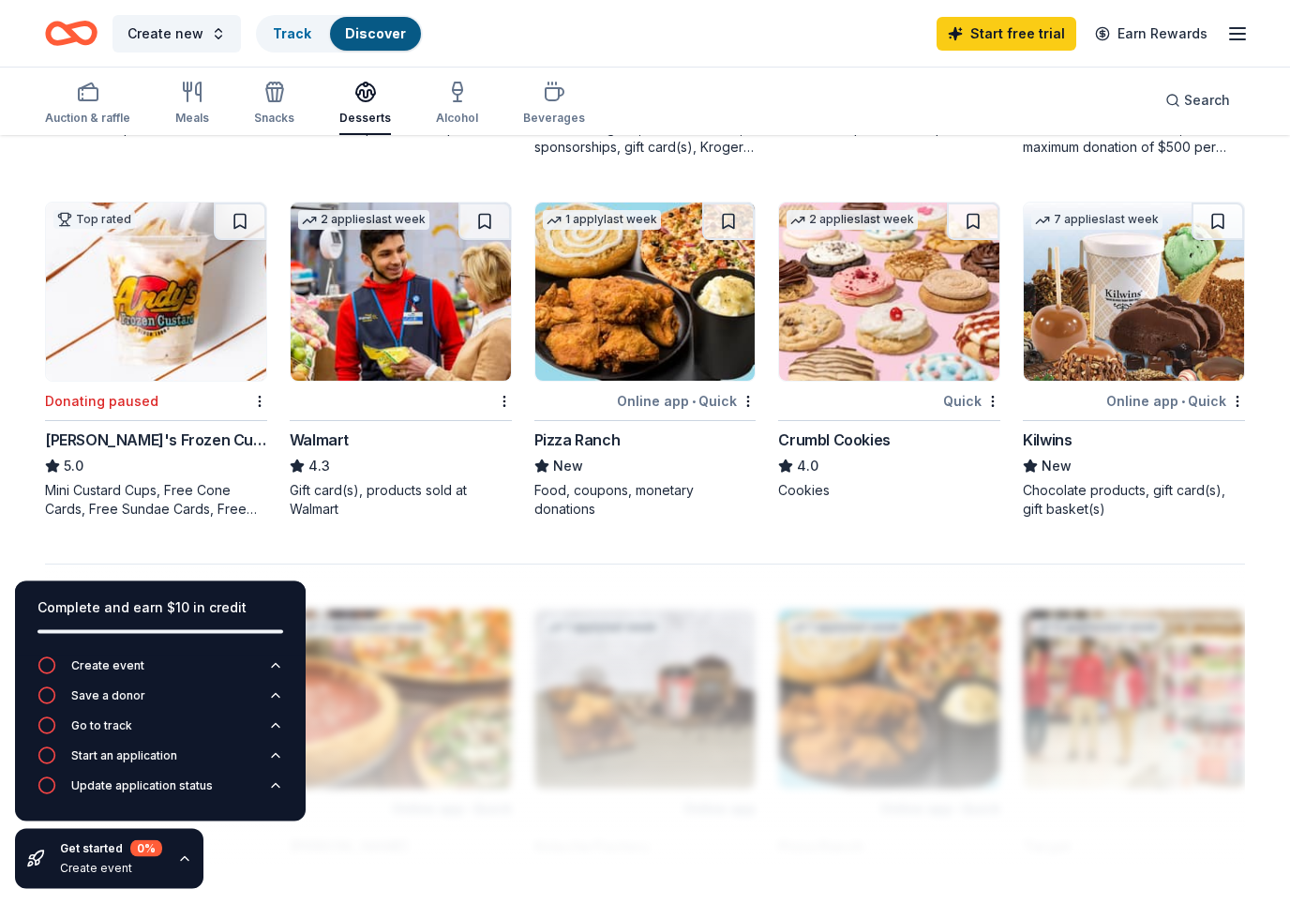
scroll to position [1175, 0]
click at [822, 447] on div "Crumbl Cookies" at bounding box center [834, 439] width 112 height 22
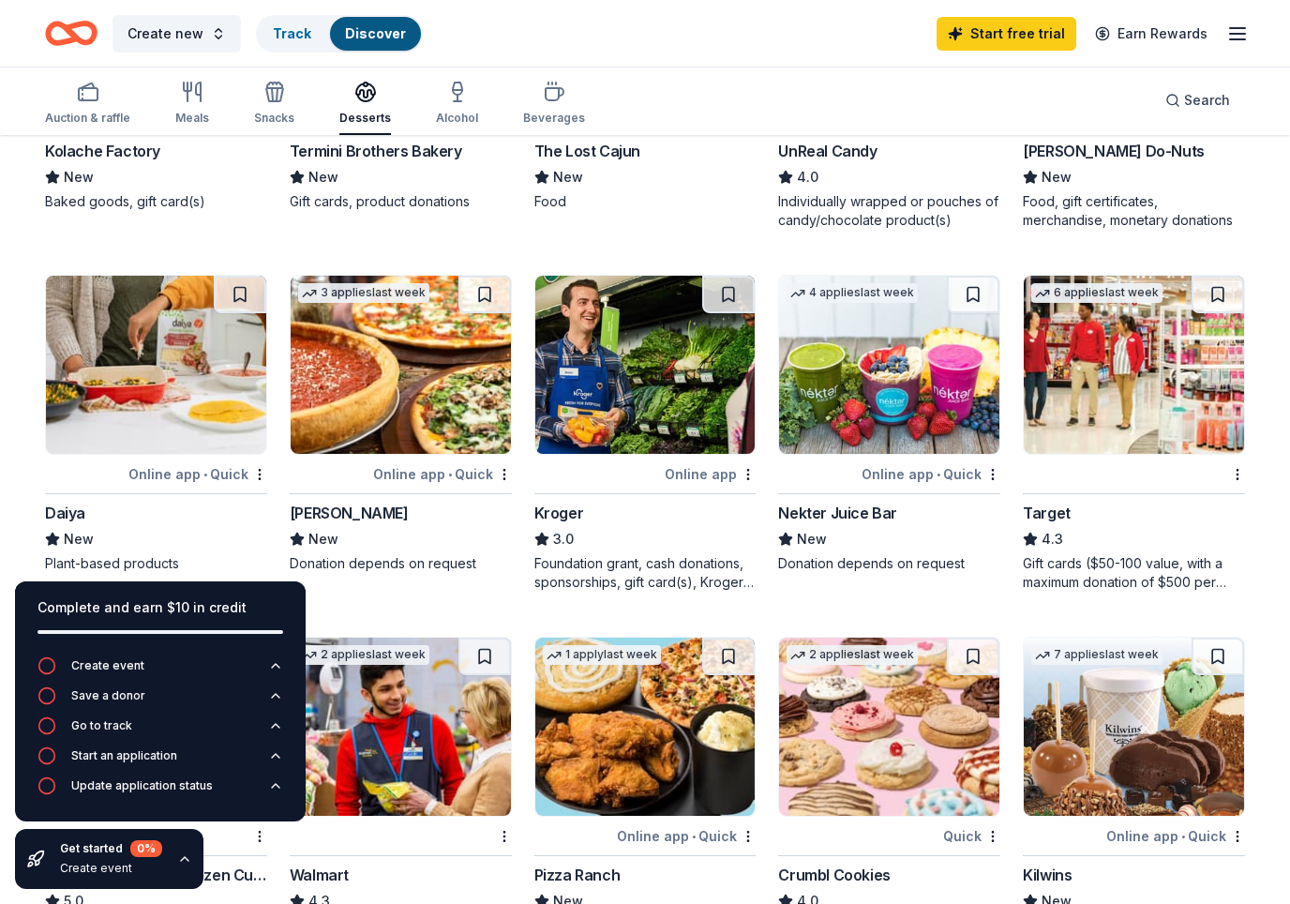
scroll to position [739, 0]
click at [446, 98] on icon "button" at bounding box center [457, 92] width 22 height 22
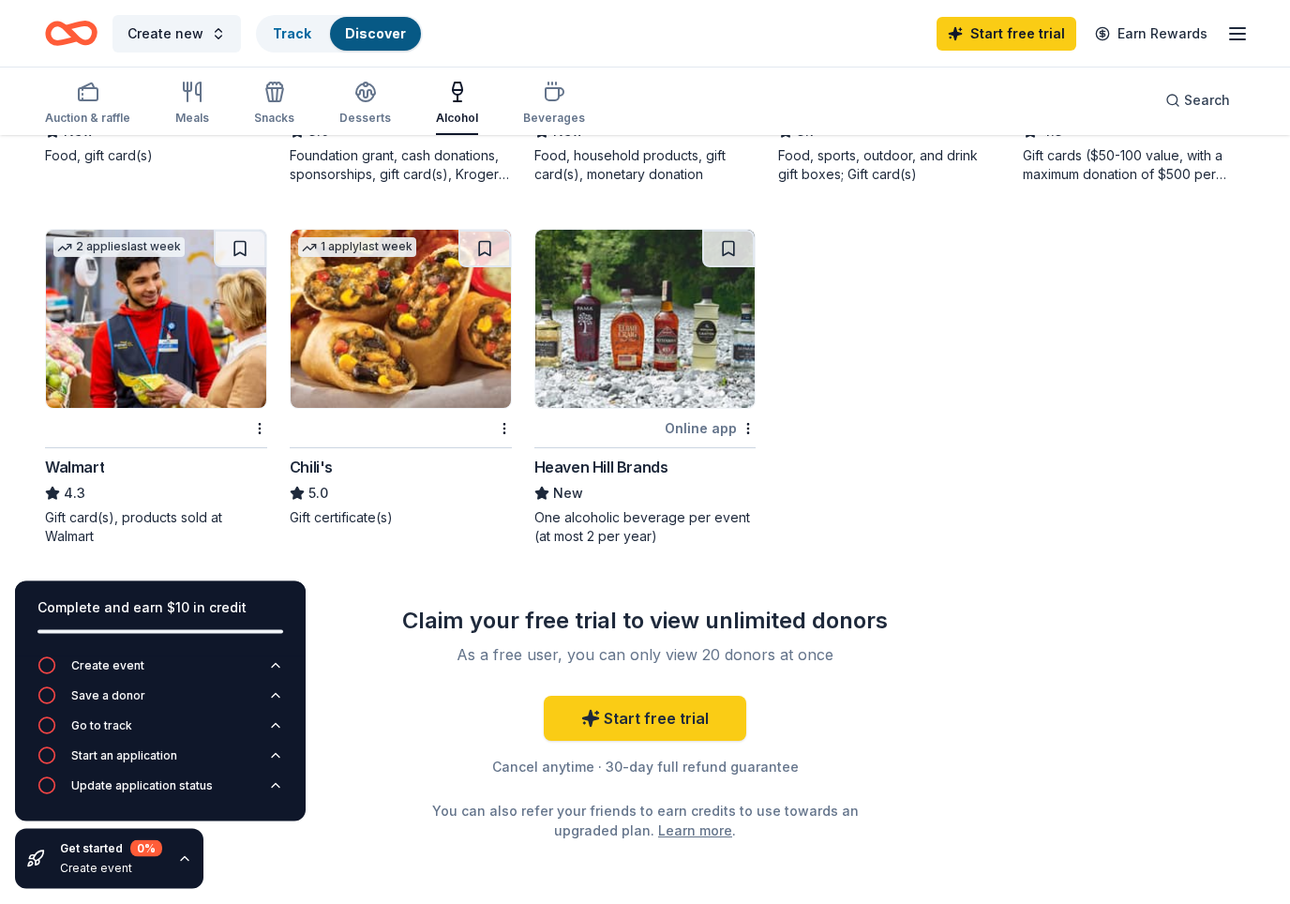
scroll to position [1149, 0]
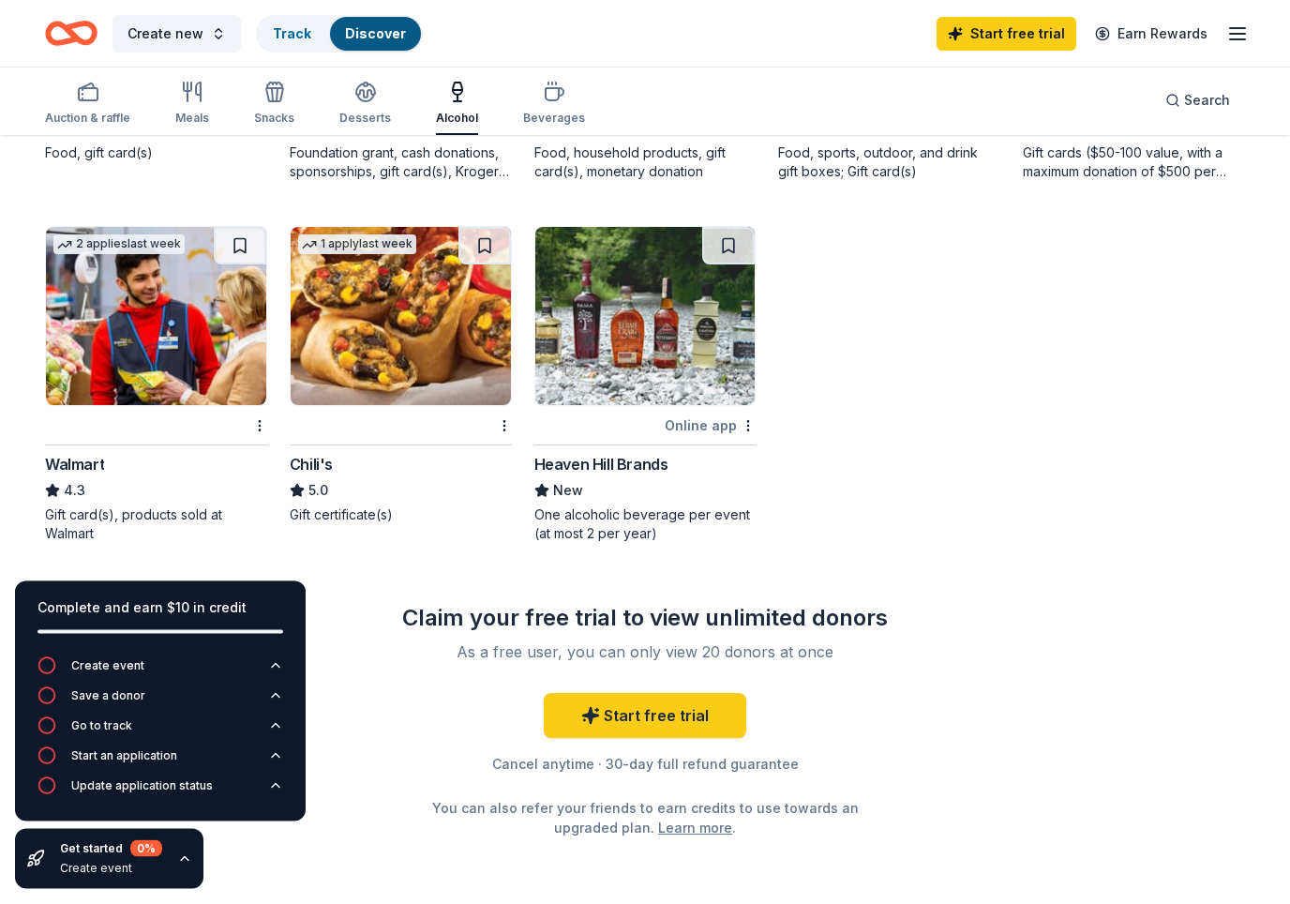
click at [305, 464] on div "Chili's" at bounding box center [311, 465] width 43 height 22
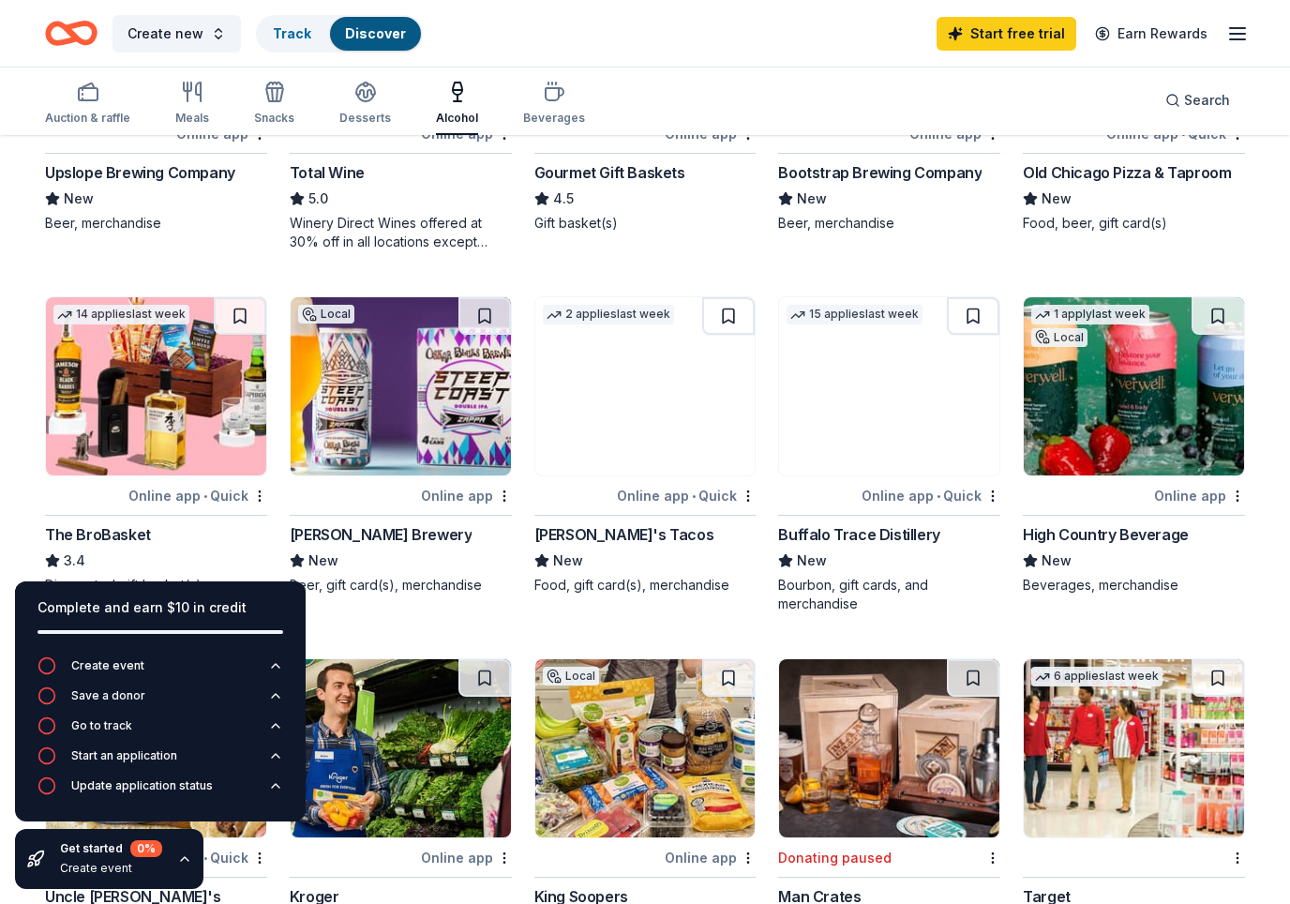
scroll to position [0, 0]
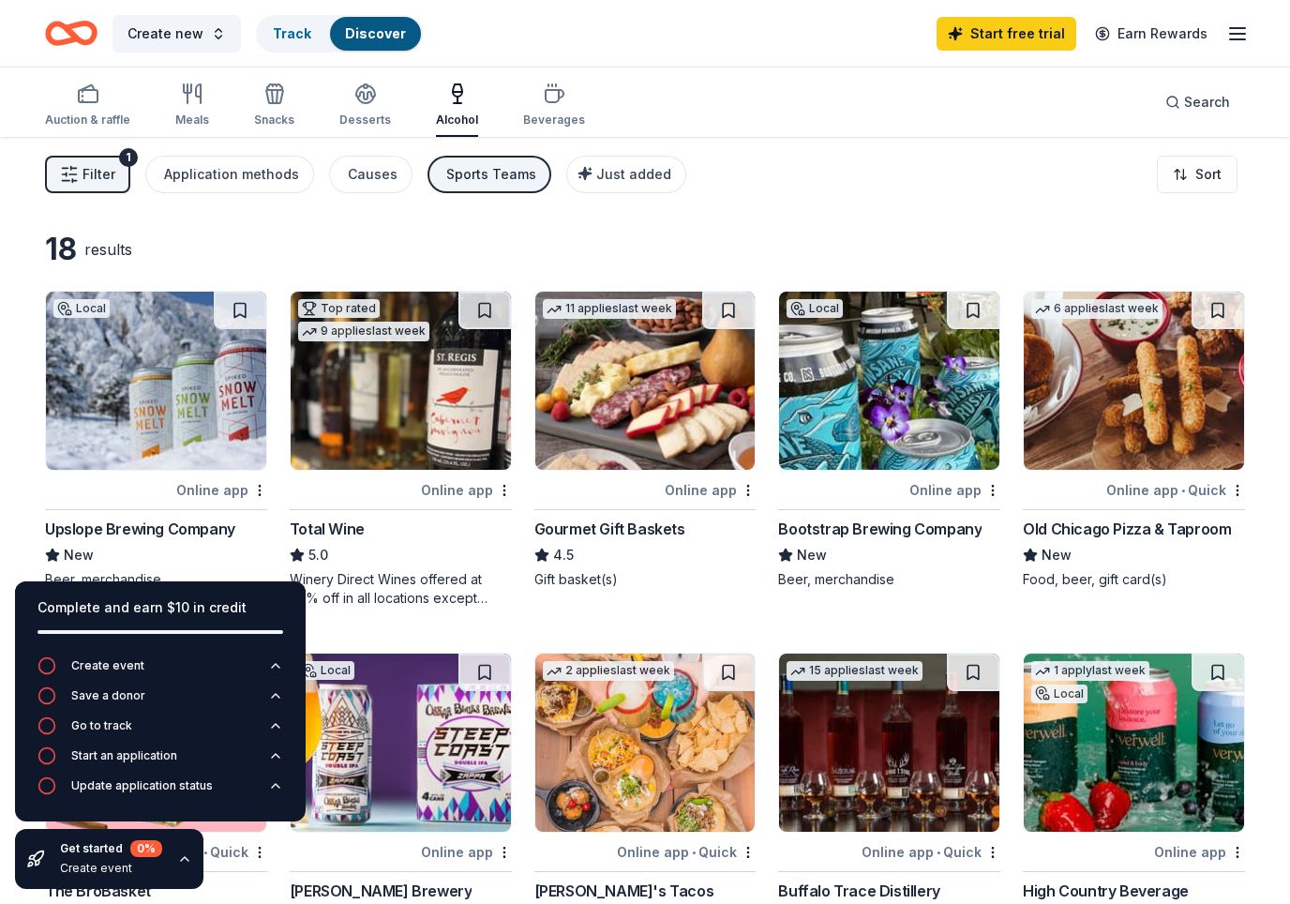
click at [535, 109] on div "Beverages" at bounding box center [554, 104] width 62 height 45
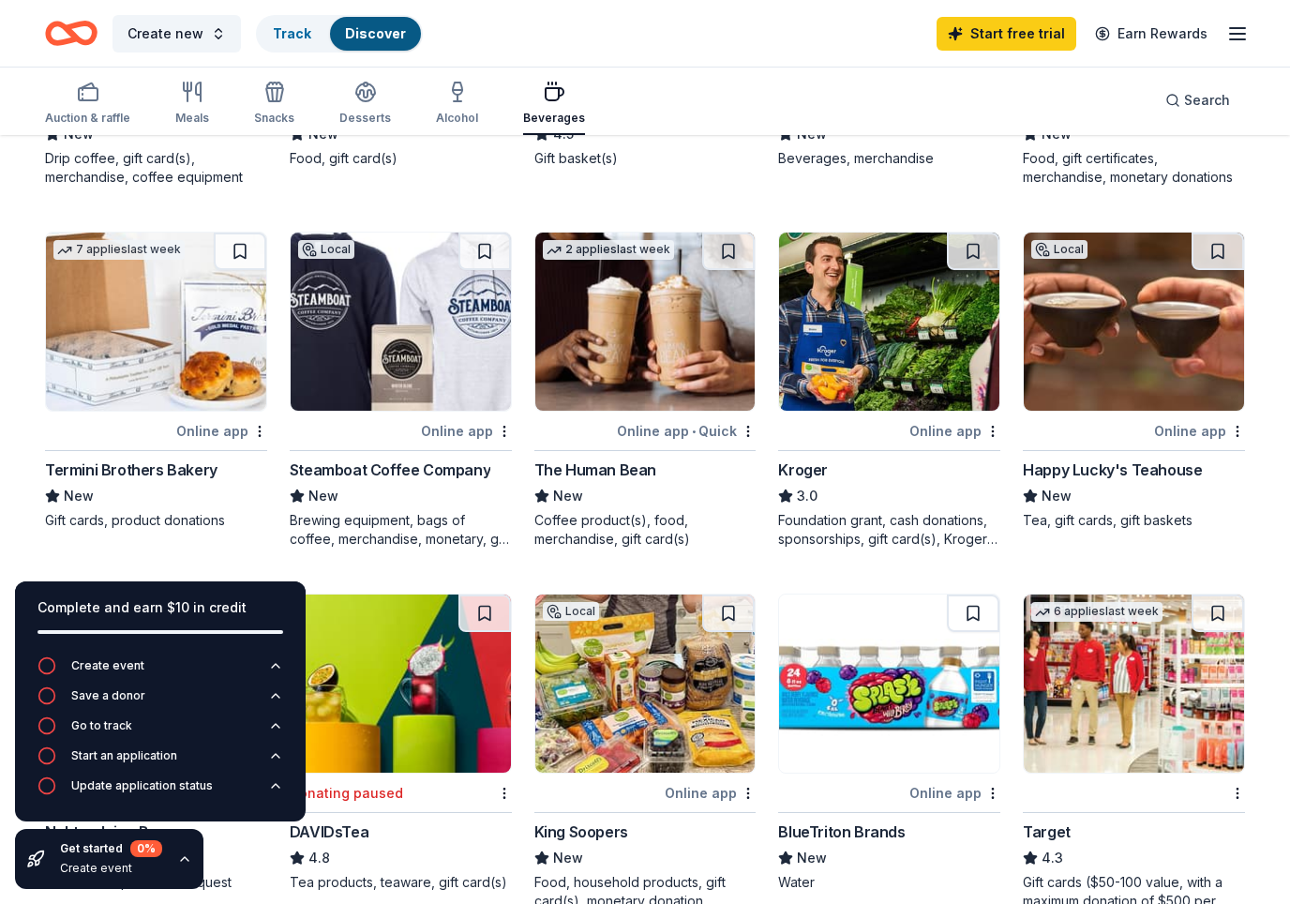
scroll to position [416, 0]
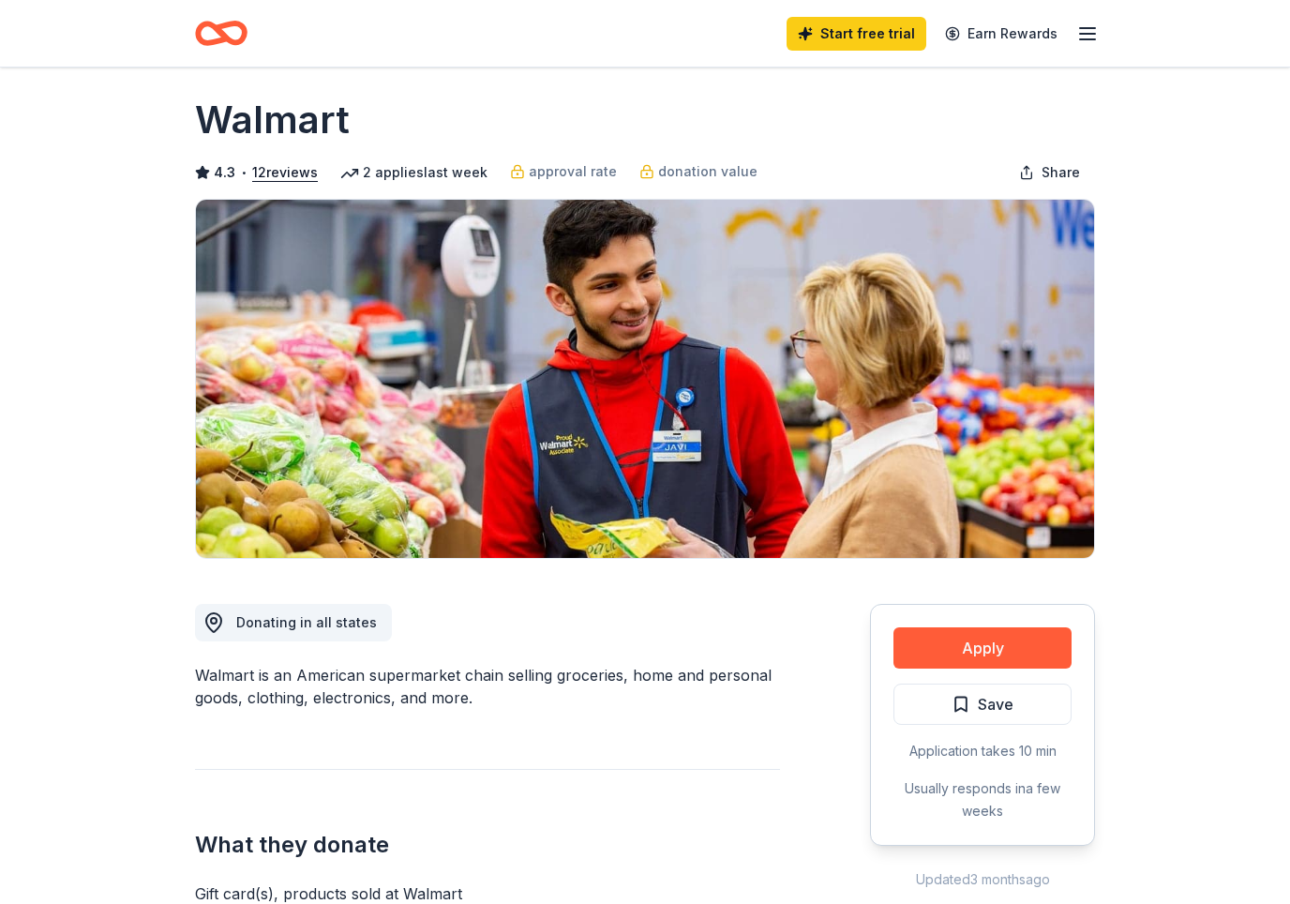
scroll to position [10, 0]
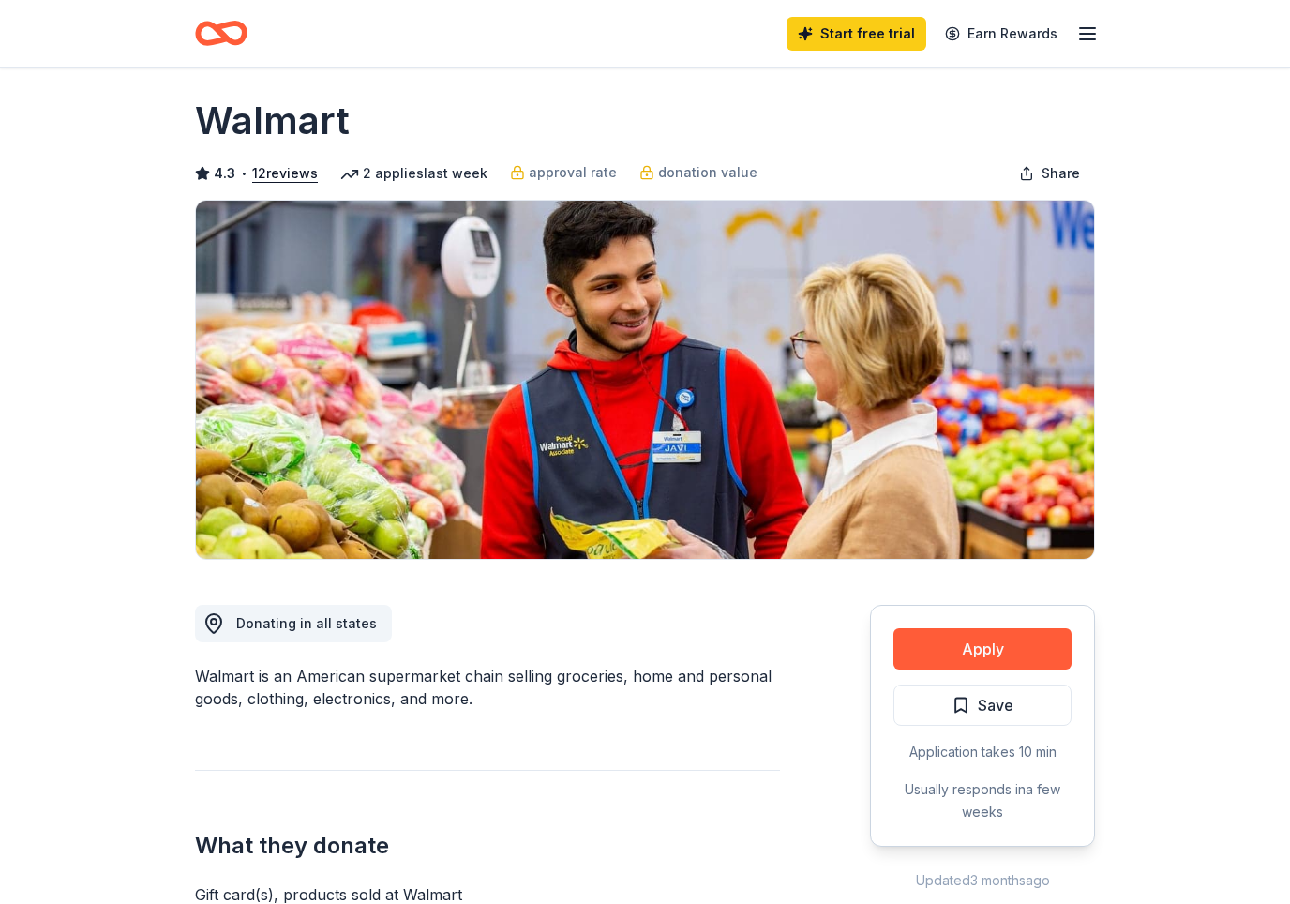
click at [962, 651] on button "Apply" at bounding box center [982, 648] width 178 height 41
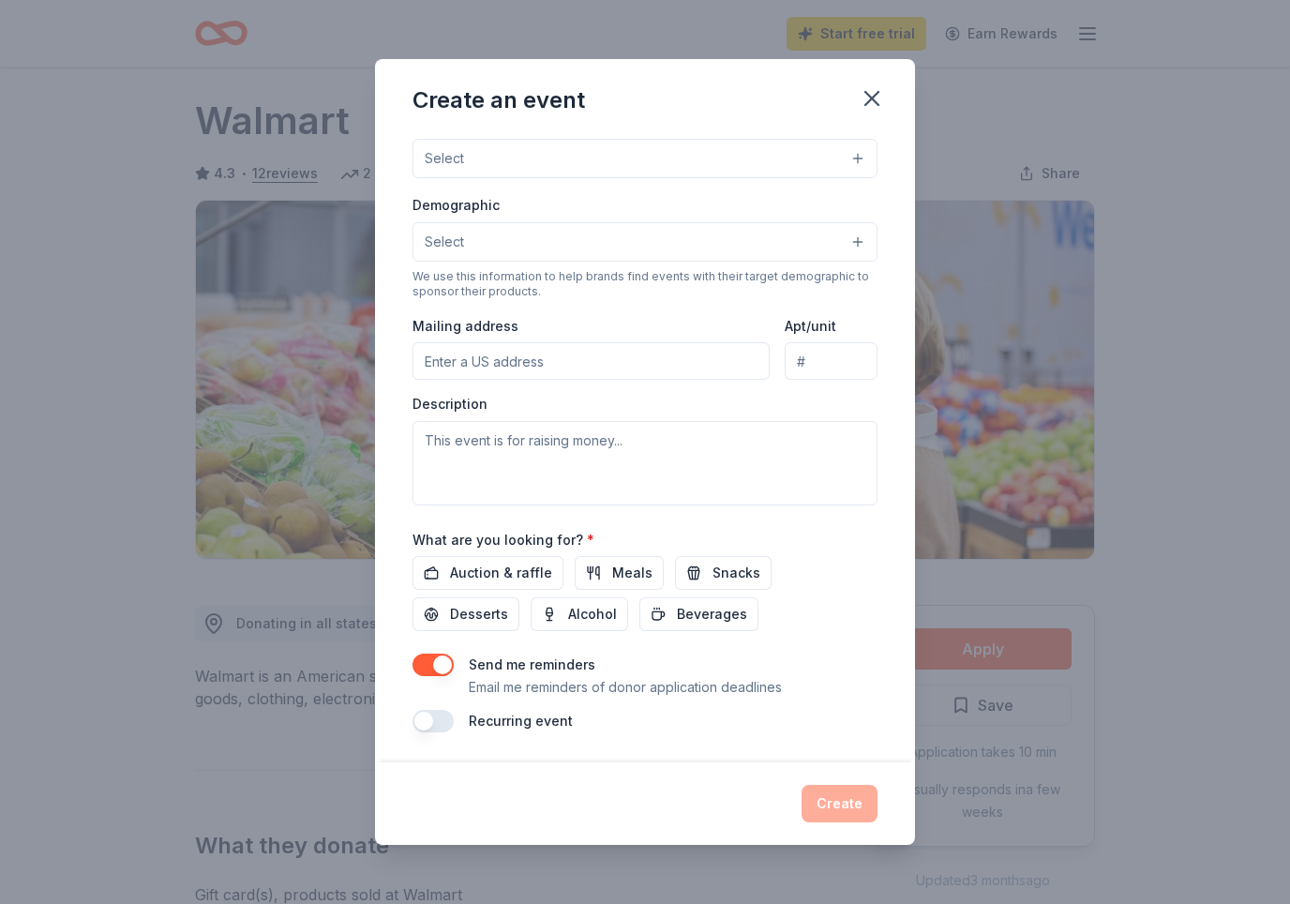
scroll to position [269, 0]
